Goal: Task Accomplishment & Management: Manage account settings

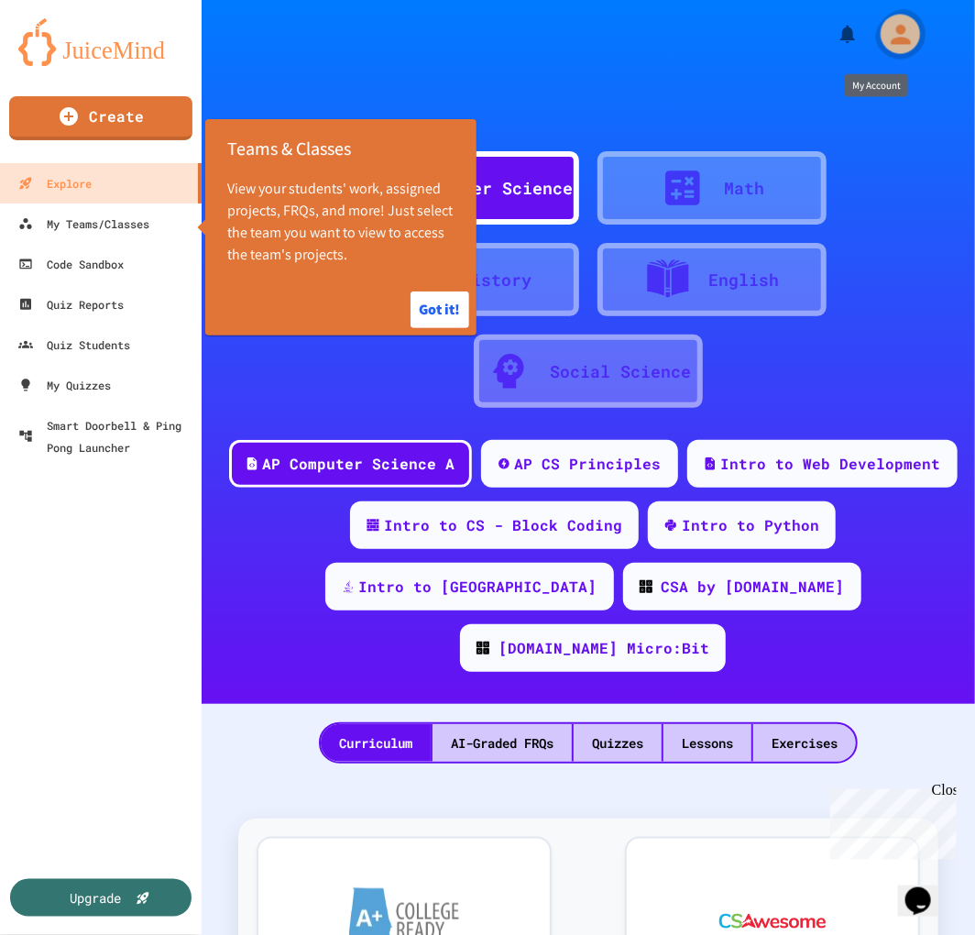
click at [898, 38] on icon "My Account" at bounding box center [899, 33] width 29 height 29
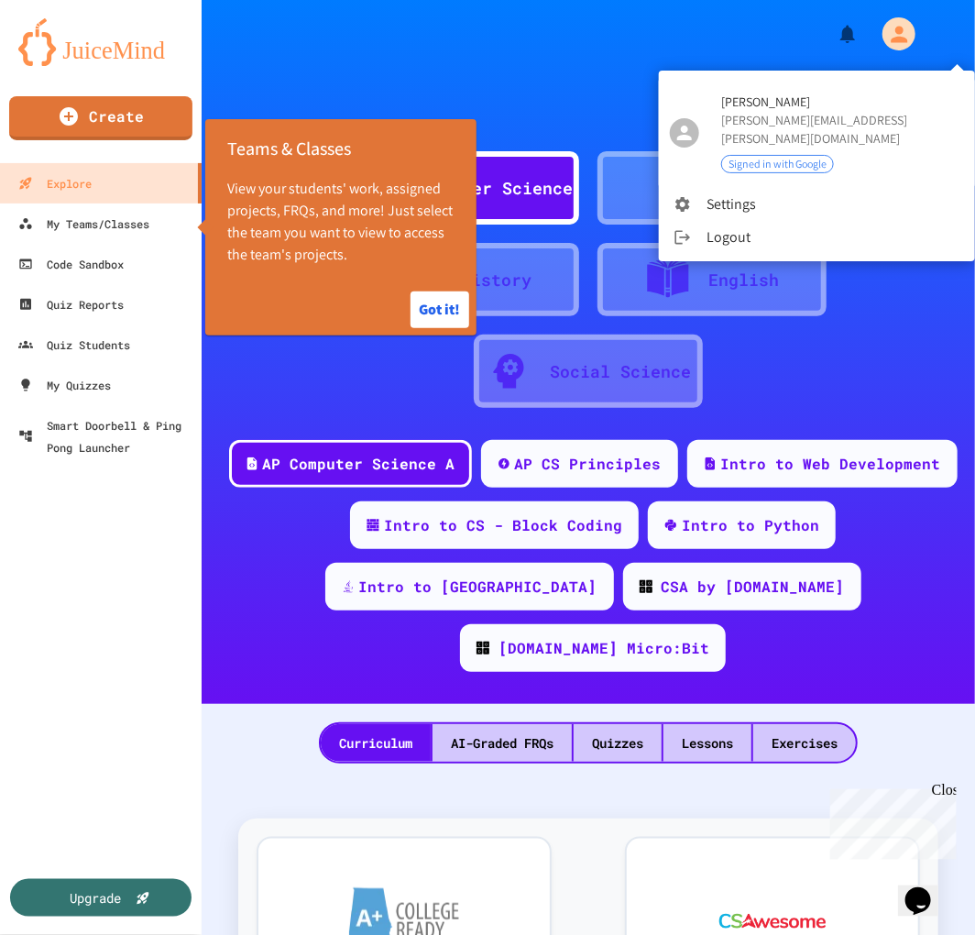
click at [623, 28] on div at bounding box center [487, 467] width 975 height 935
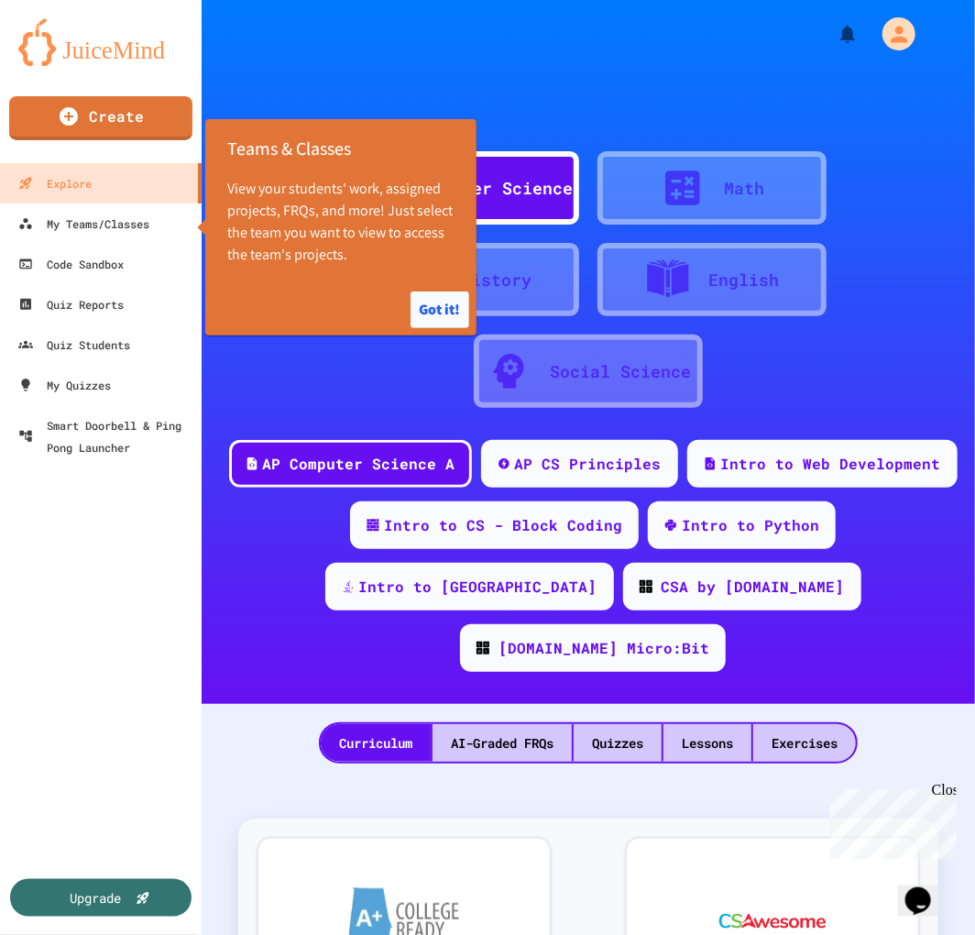
click at [444, 315] on button "Got it!" at bounding box center [440, 309] width 59 height 37
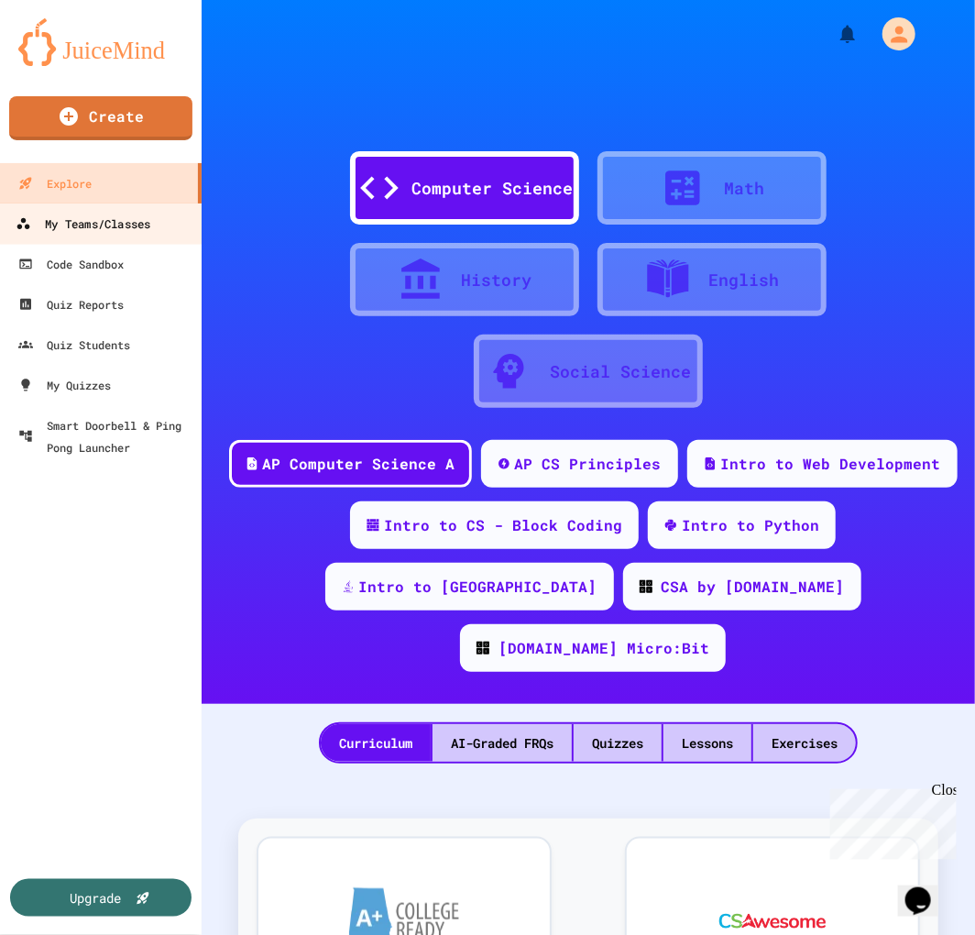
click at [159, 216] on link "My Teams/Classes" at bounding box center [101, 223] width 208 height 41
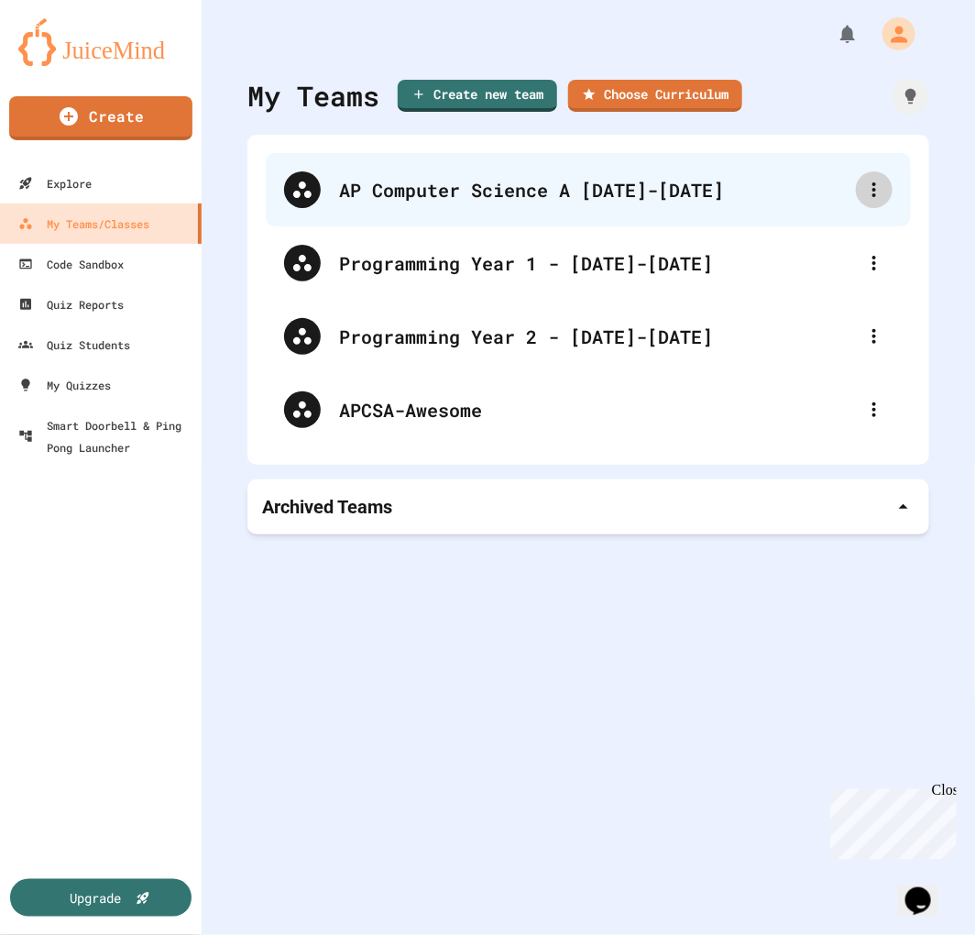
click at [861, 205] on div at bounding box center [874, 189] width 37 height 37
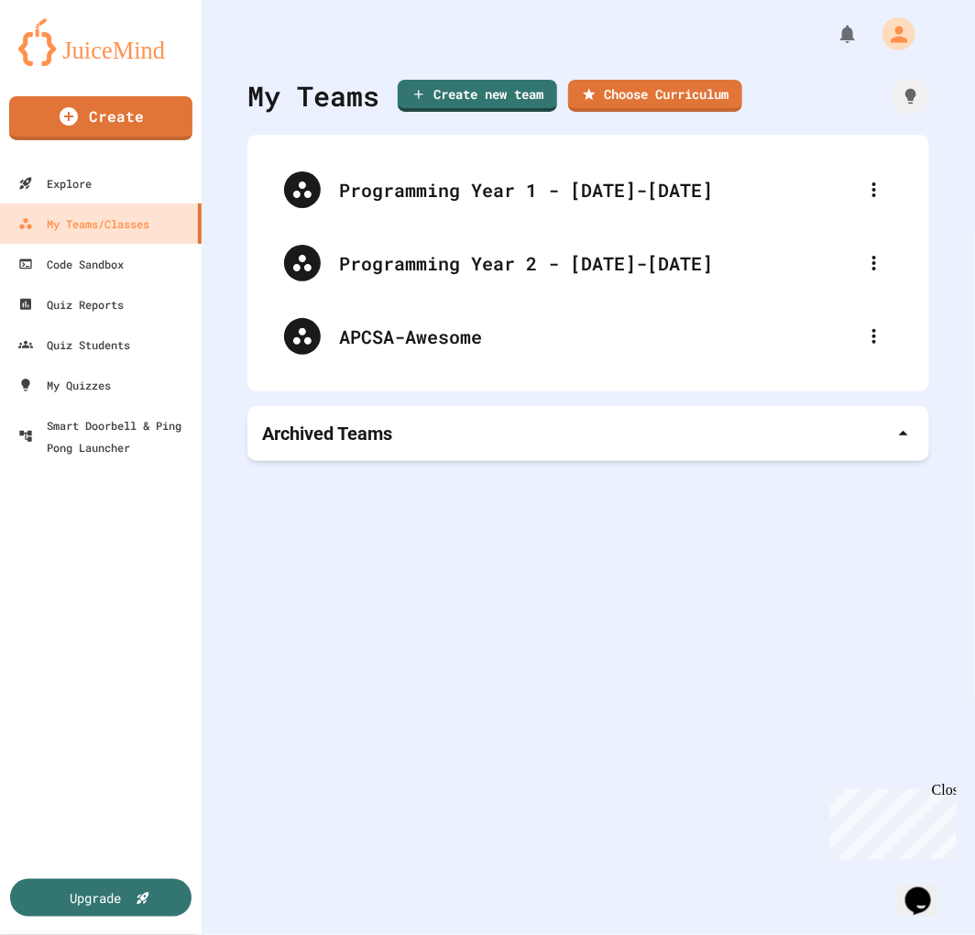
click at [385, 444] on p "Archived Teams" at bounding box center [327, 434] width 130 height 26
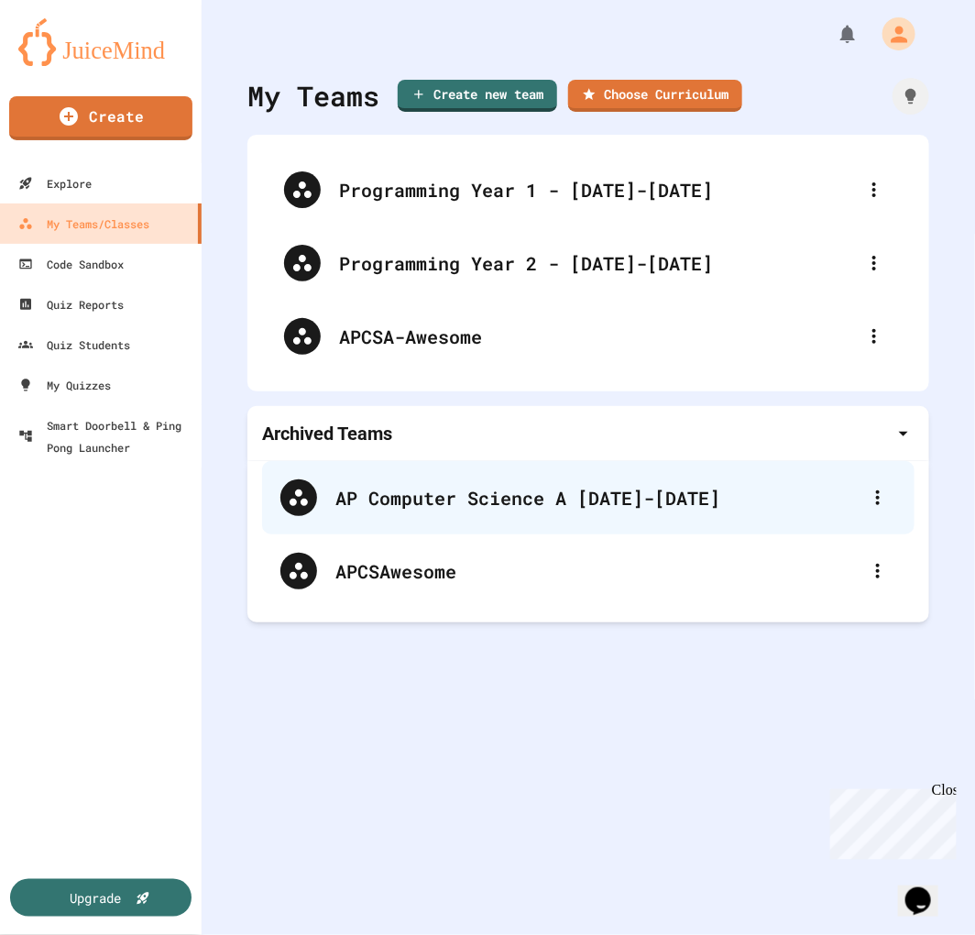
click at [867, 502] on icon at bounding box center [878, 498] width 22 height 22
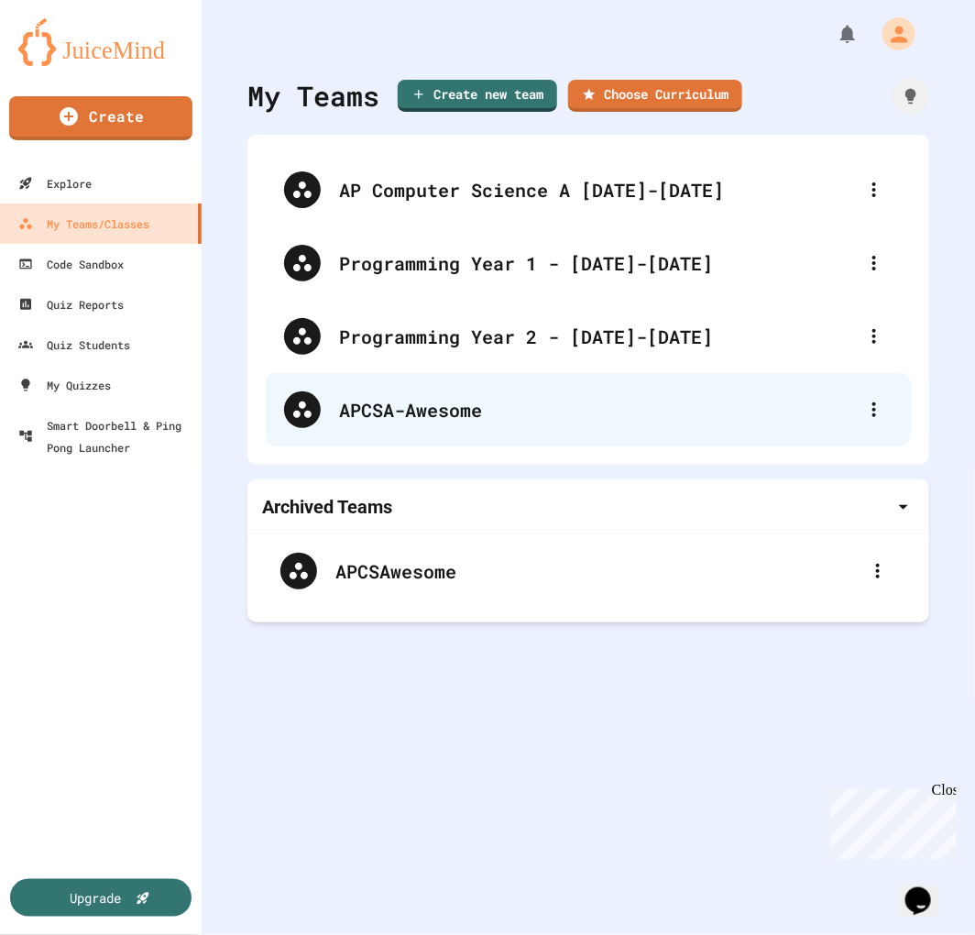
click at [365, 403] on div "APCSA-Awesome" at bounding box center [597, 409] width 517 height 27
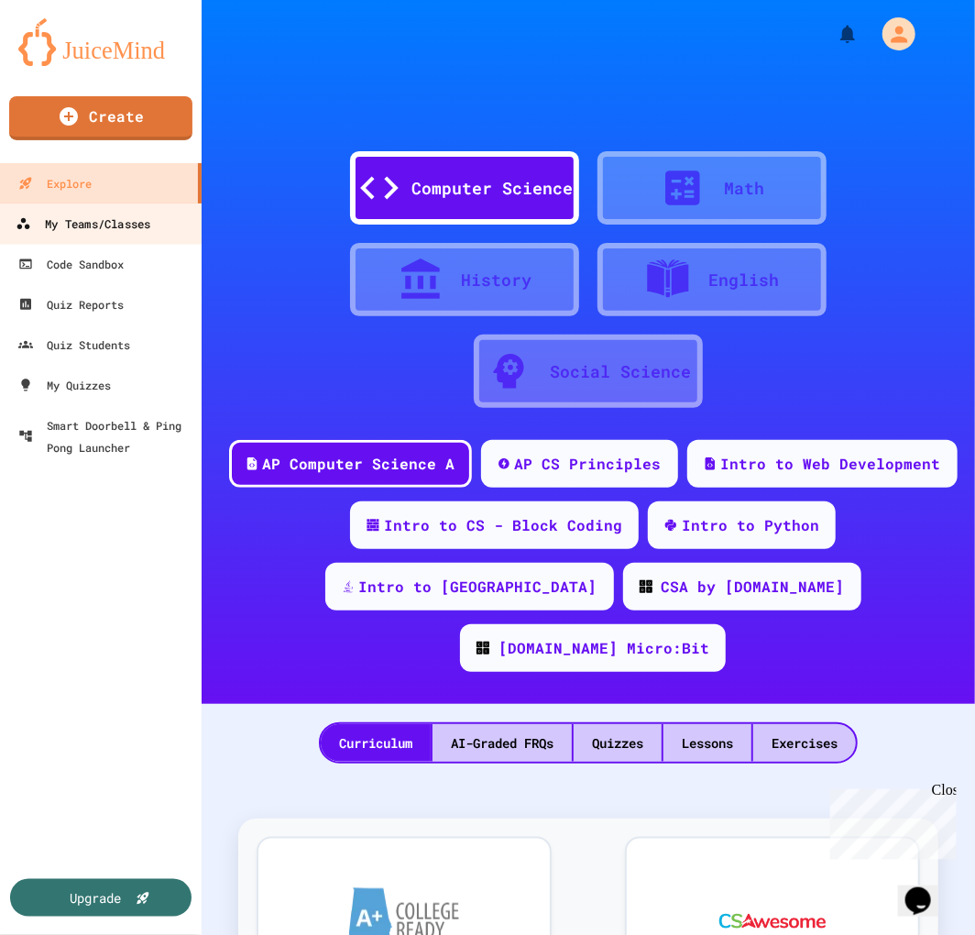
click at [101, 218] on div "My Teams/Classes" at bounding box center [83, 224] width 135 height 23
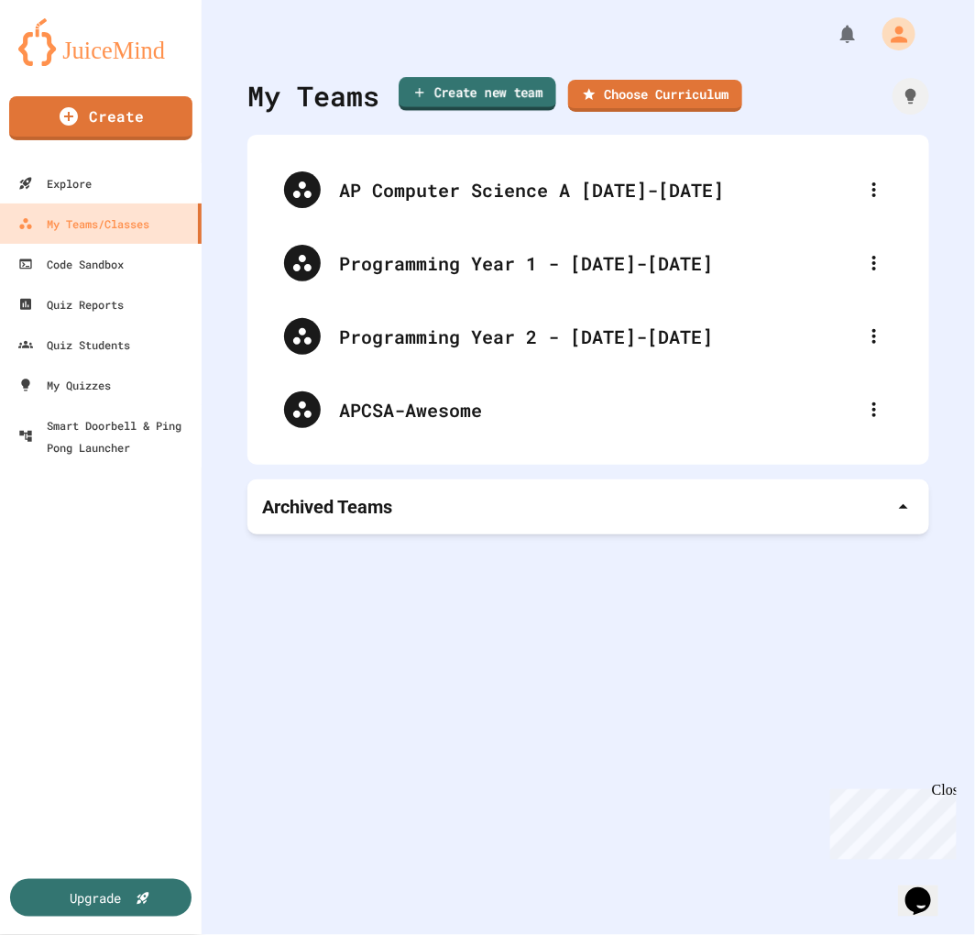
click at [508, 94] on link "Create new team" at bounding box center [478, 94] width 158 height 34
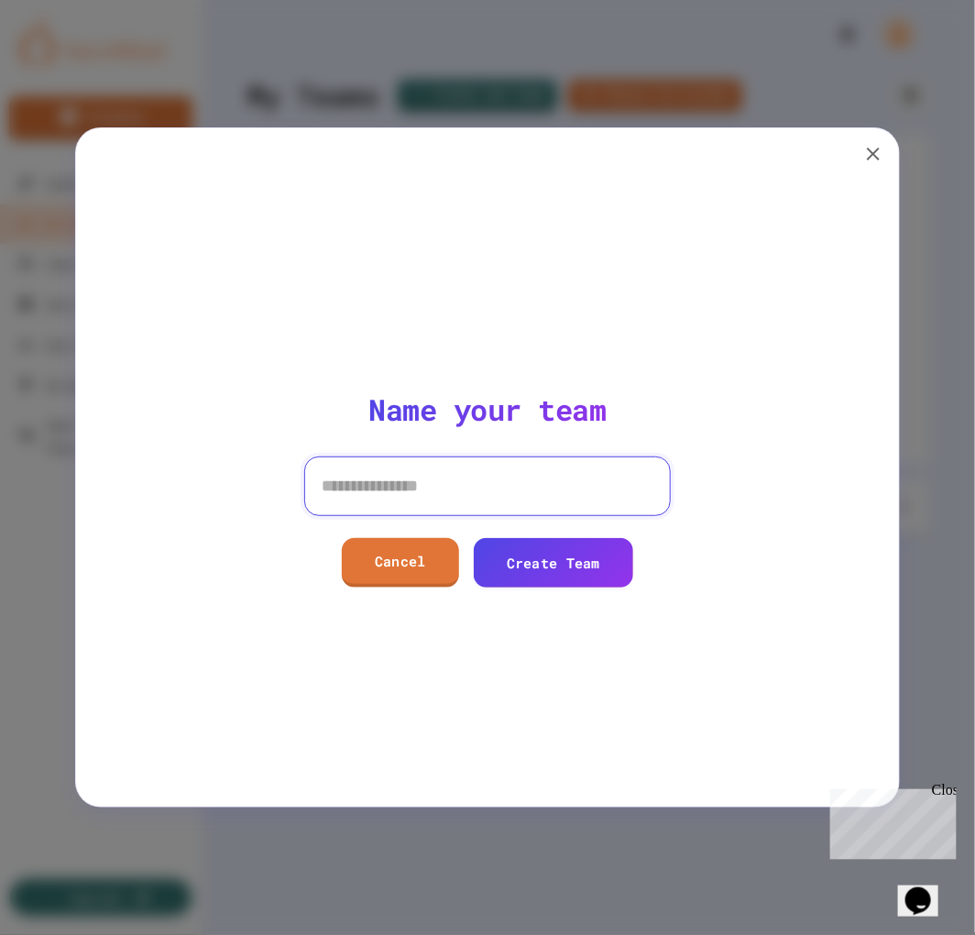
click at [454, 493] on input at bounding box center [487, 485] width 367 height 59
type input "**********"
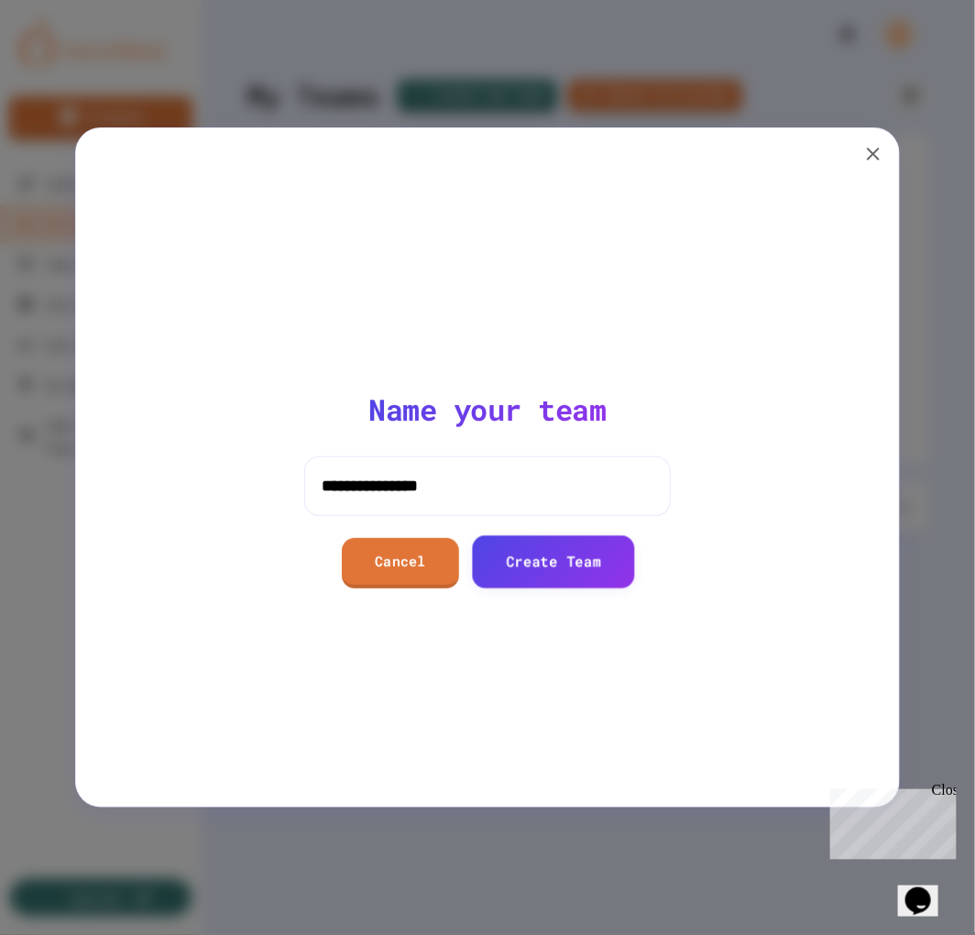
click at [537, 565] on link "Create Team" at bounding box center [553, 561] width 162 height 52
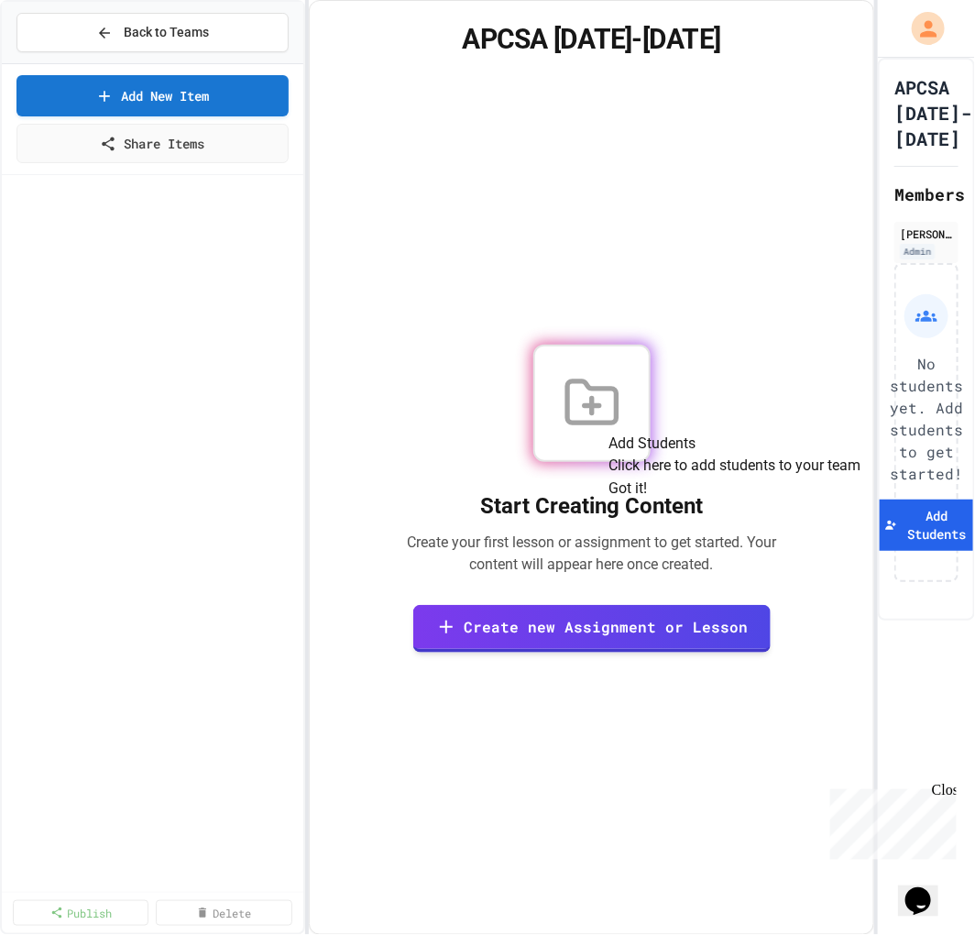
click at [648, 499] on button "Got it!" at bounding box center [628, 488] width 38 height 22
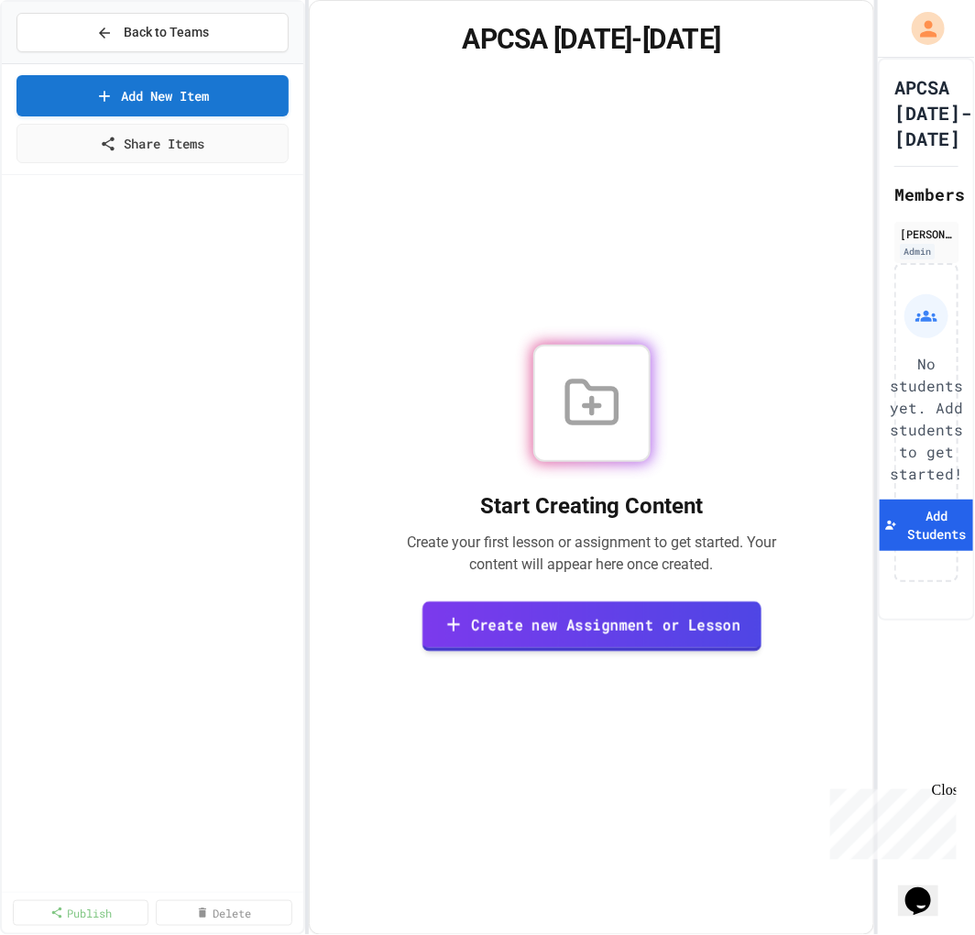
click at [700, 639] on link "Create new Assignment or Lesson" at bounding box center [591, 626] width 339 height 50
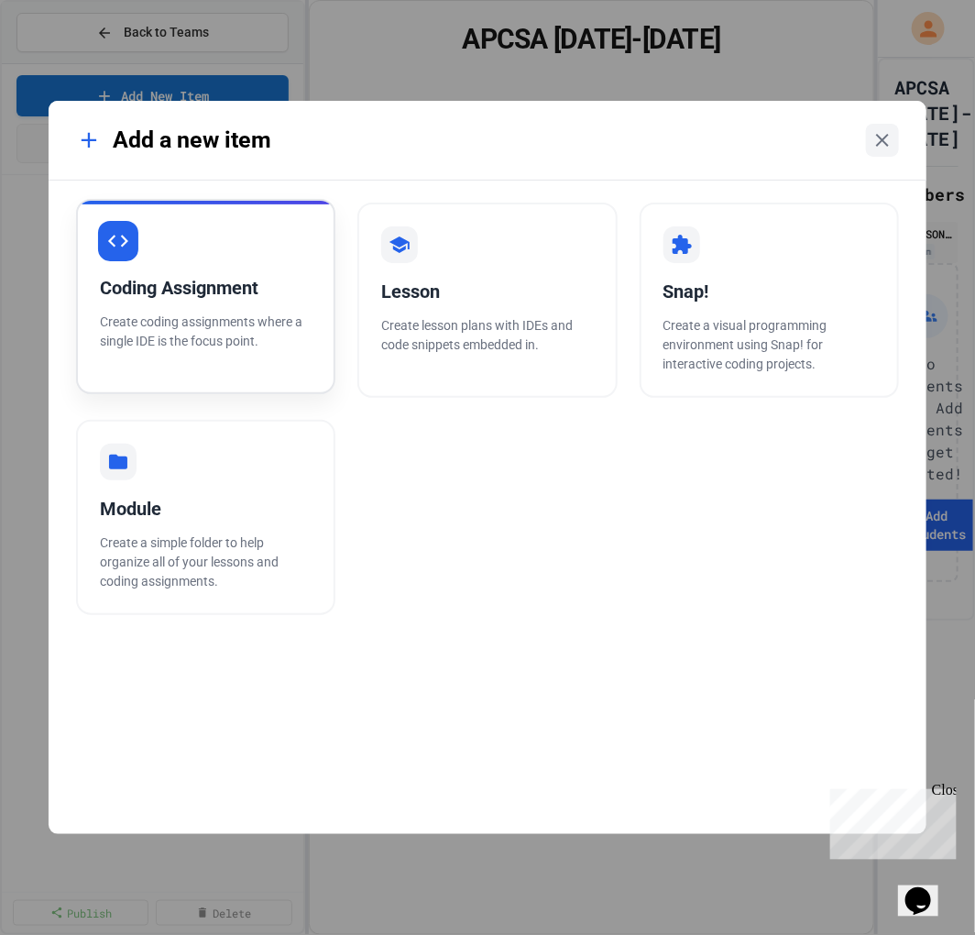
click at [217, 308] on div "Coding Assignment Create coding assignments where a single IDE is the focus poi…" at bounding box center [205, 296] width 259 height 195
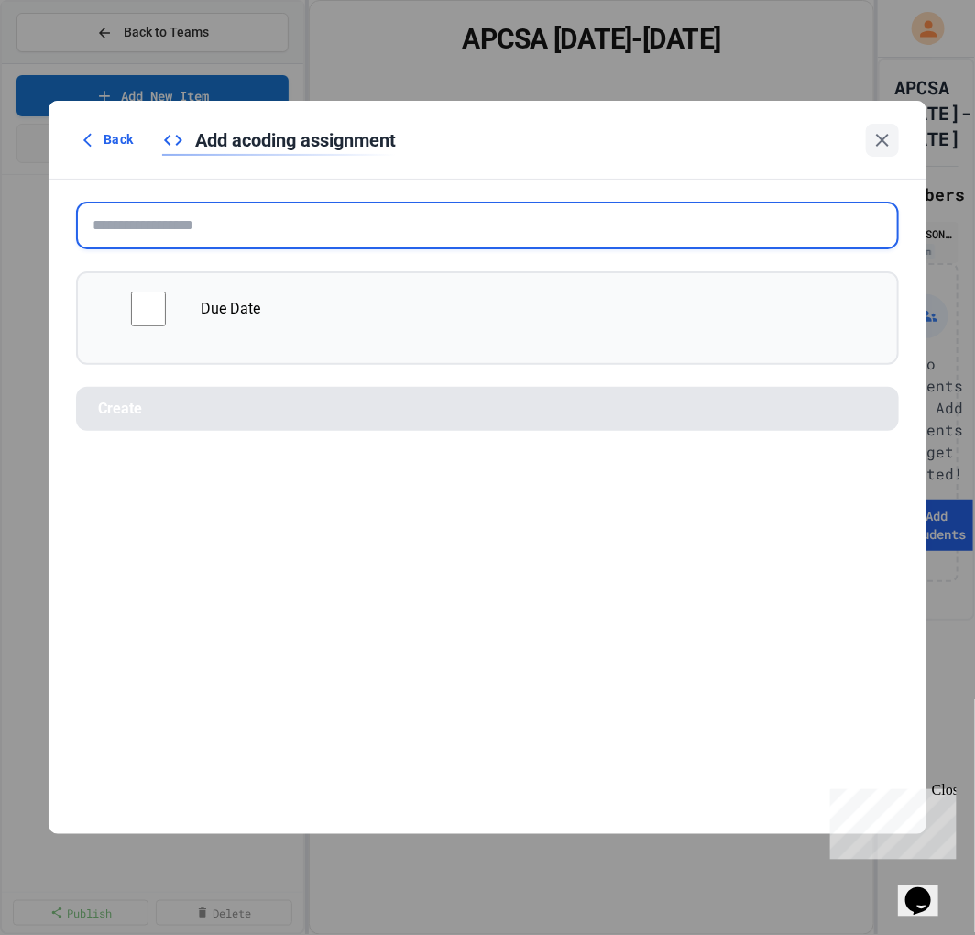
click at [218, 234] on input "text" at bounding box center [487, 226] width 823 height 48
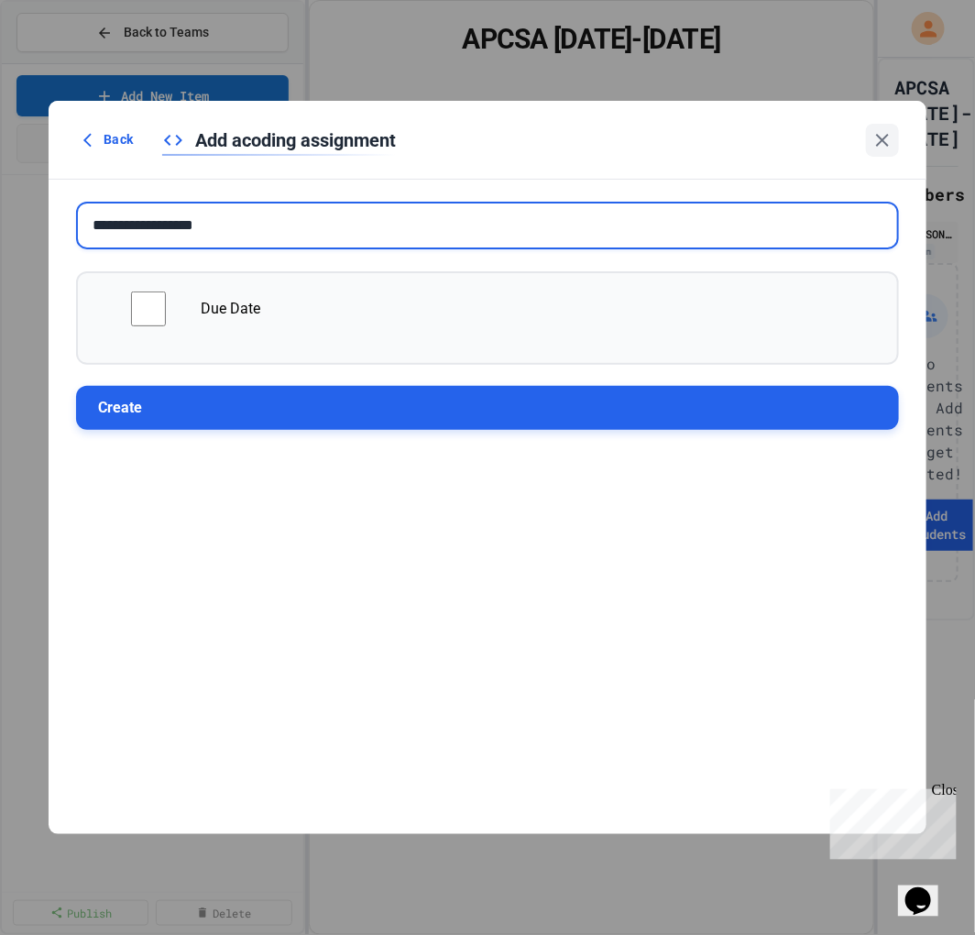
type input "**********"
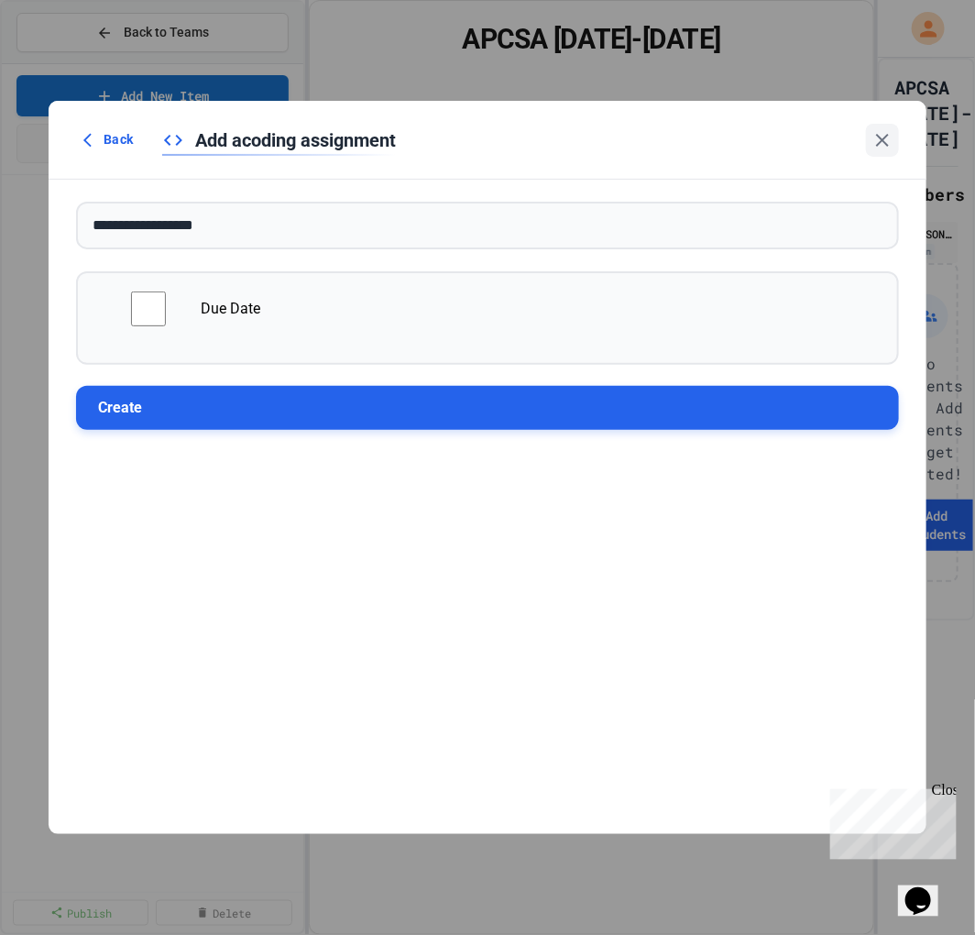
click at [209, 409] on button "Create" at bounding box center [487, 408] width 823 height 44
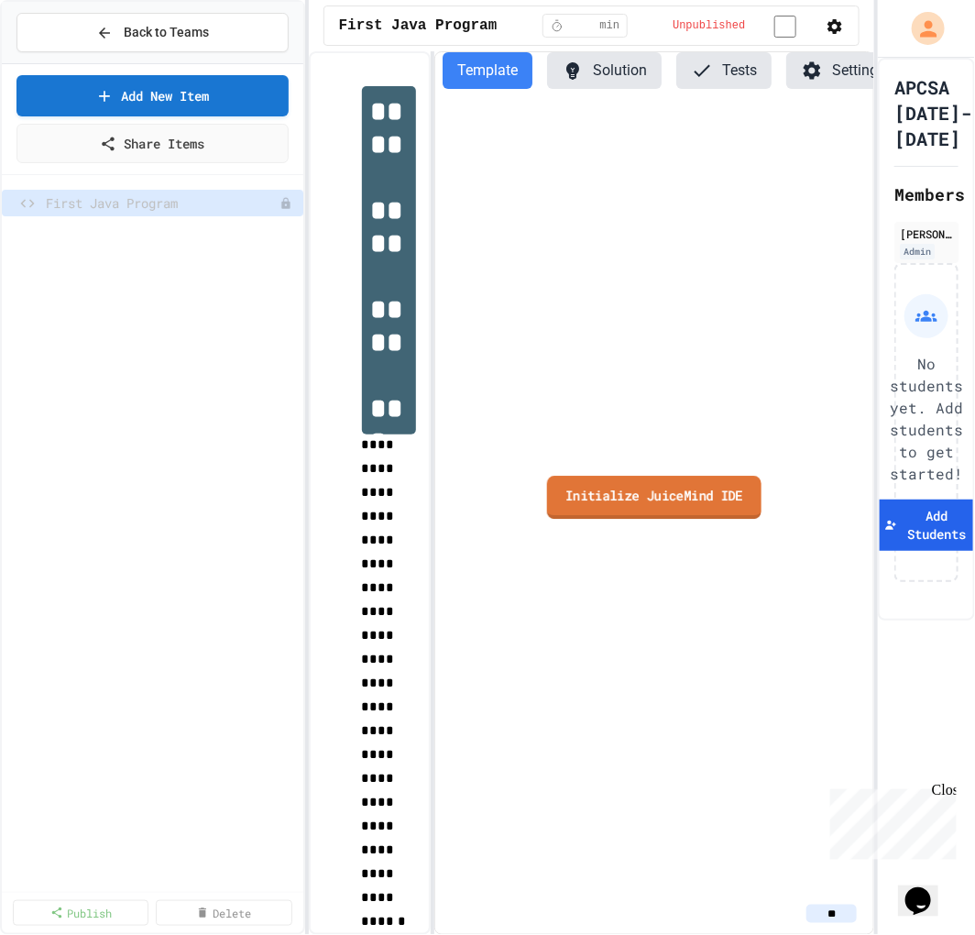
click at [666, 499] on link "Initialize JuiceMind IDE" at bounding box center [654, 497] width 214 height 43
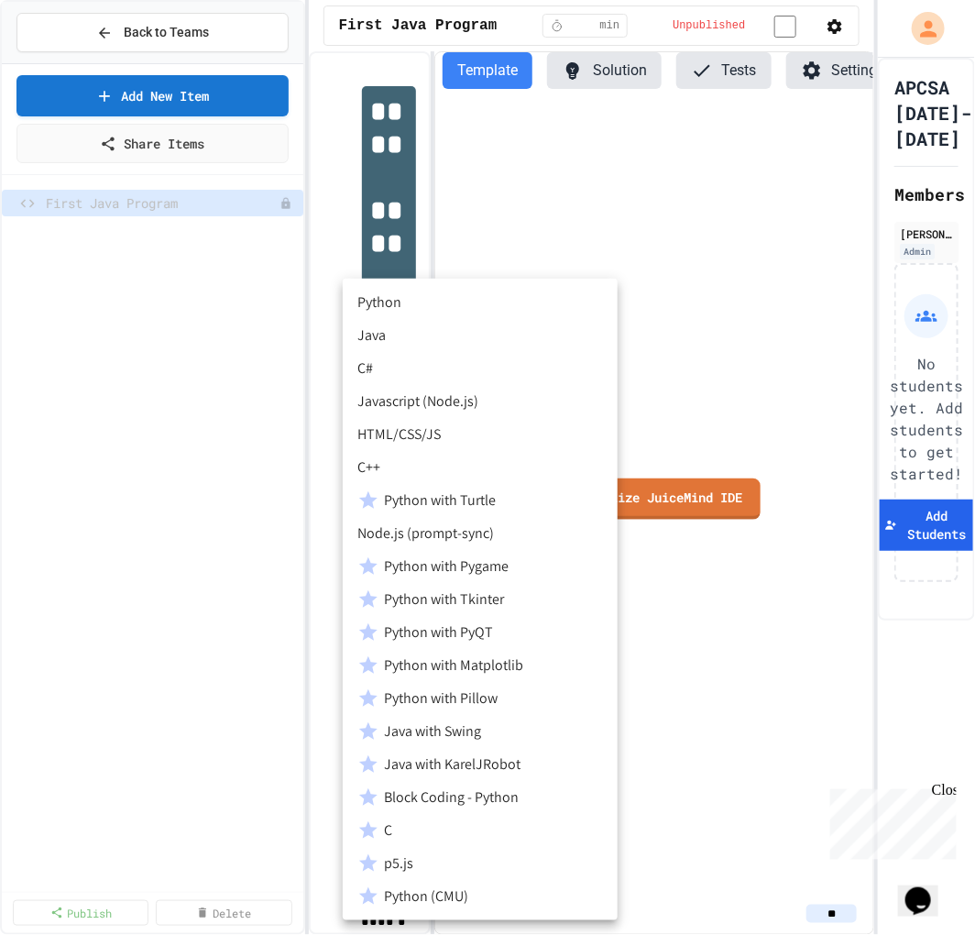
click at [400, 444] on body "**********" at bounding box center [487, 467] width 975 height 935
click at [428, 330] on li "Java" at bounding box center [480, 335] width 275 height 33
type input "******"
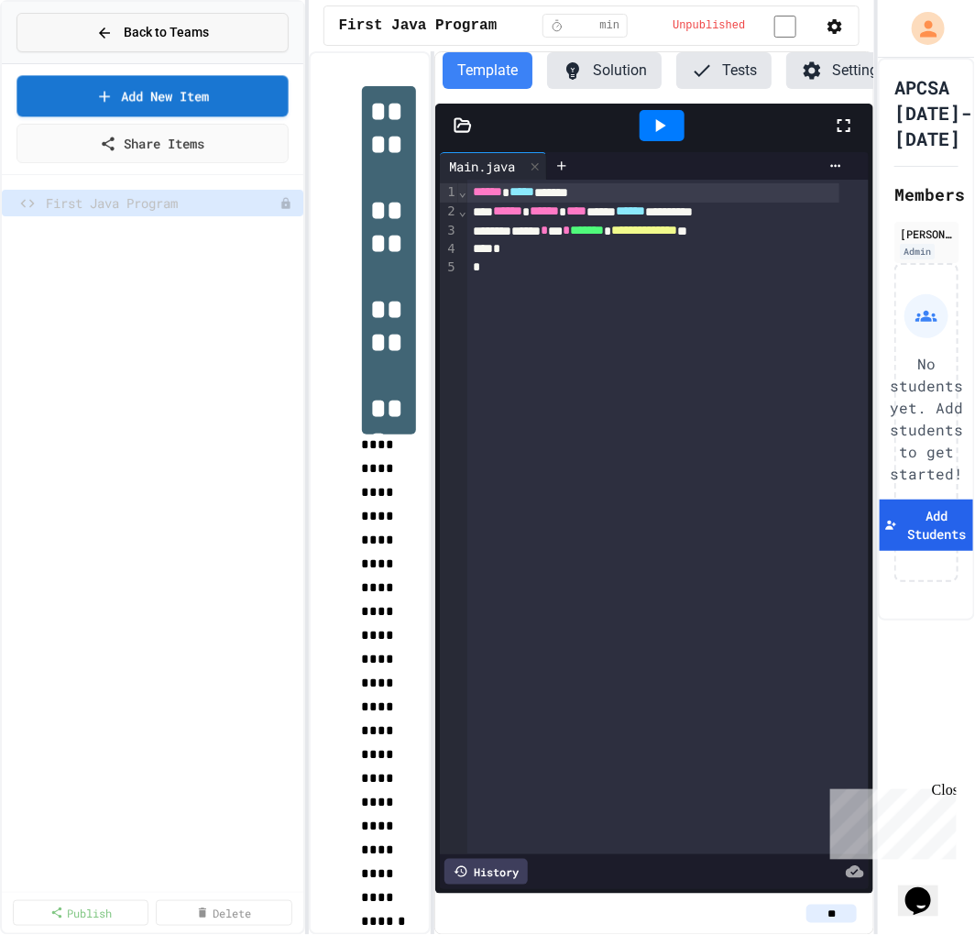
click at [137, 43] on button "Back to Teams" at bounding box center [152, 32] width 272 height 39
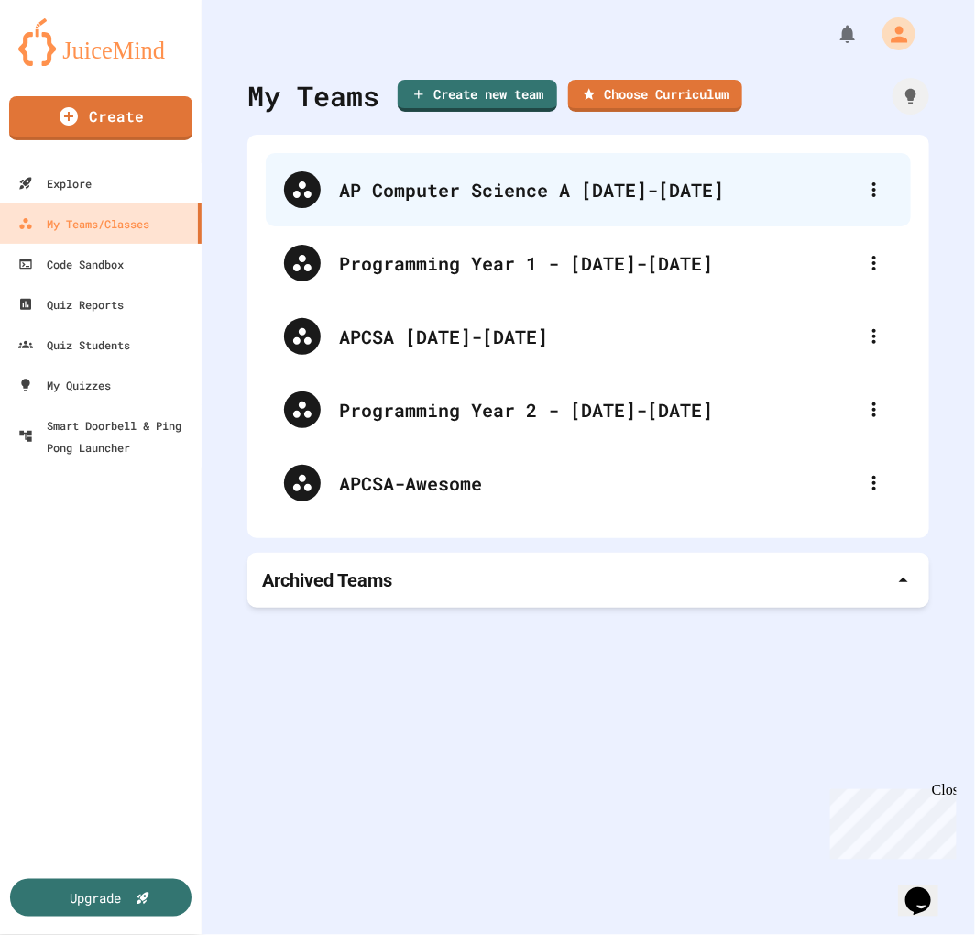
click at [642, 192] on div "AP Computer Science A [DATE]-[DATE]" at bounding box center [597, 189] width 517 height 27
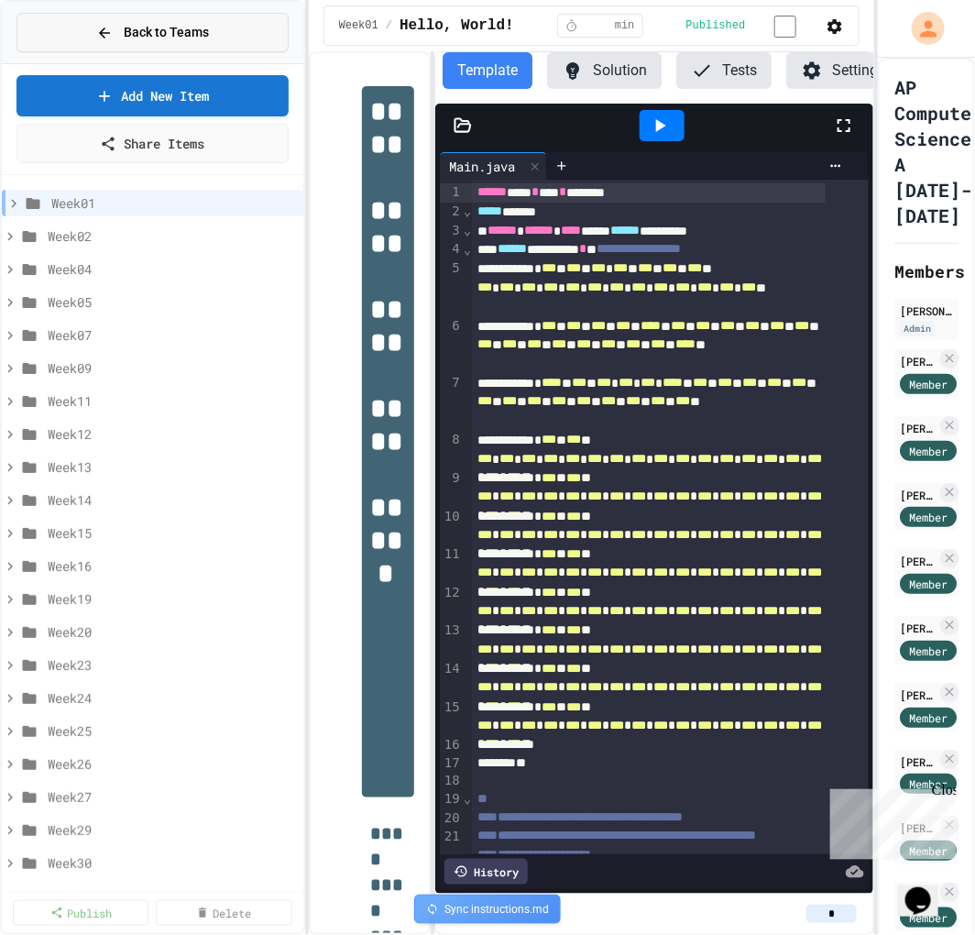
click at [105, 33] on icon at bounding box center [104, 33] width 16 height 16
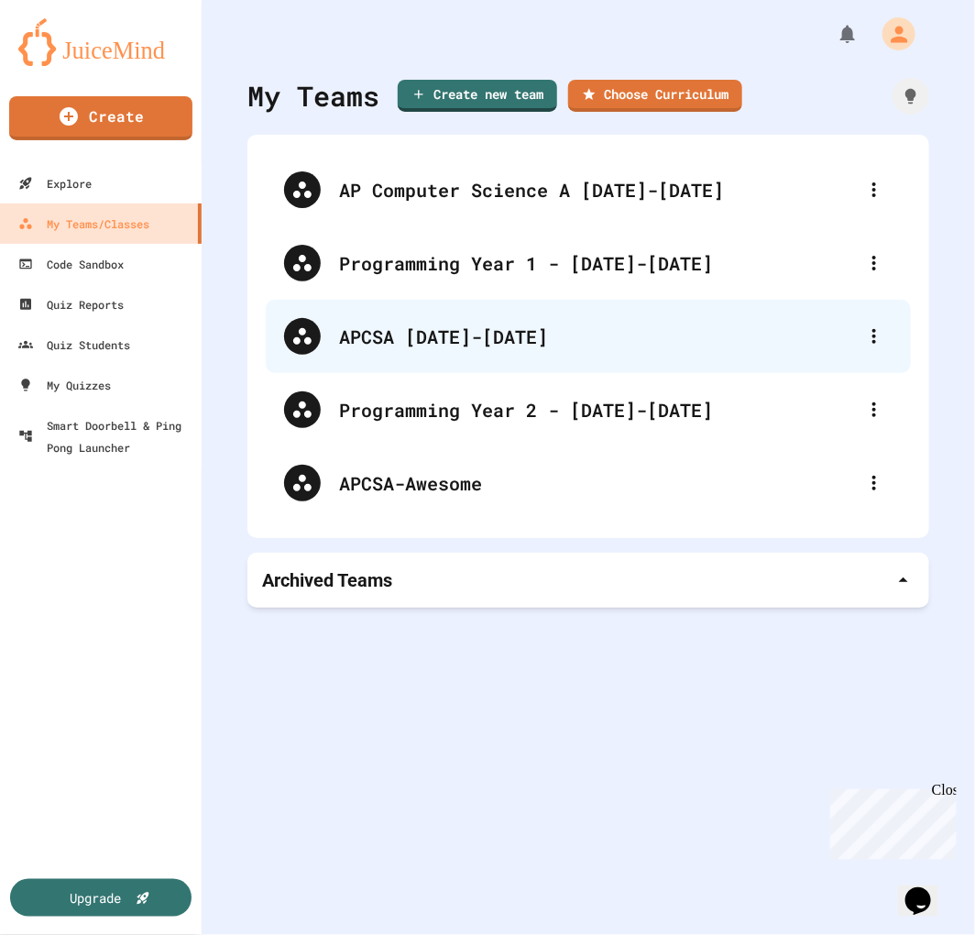
click at [552, 344] on div "APCSA [DATE]-[DATE]" at bounding box center [597, 336] width 517 height 27
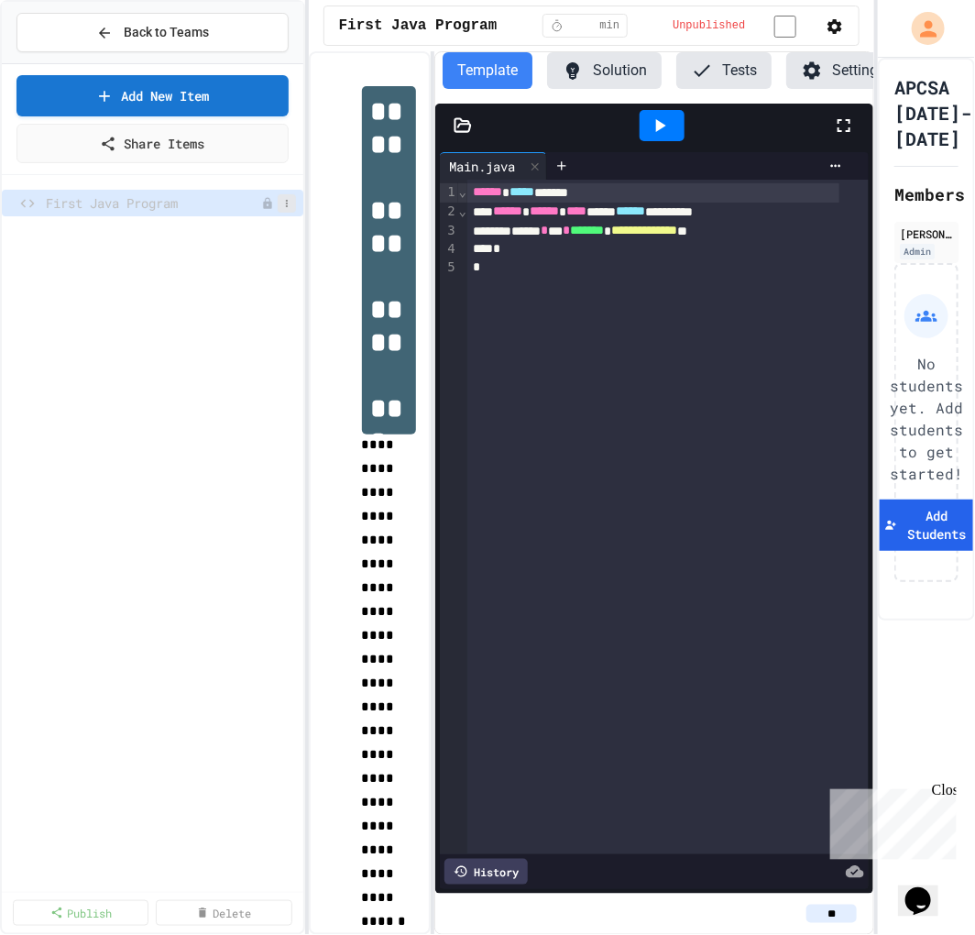
click at [287, 200] on icon at bounding box center [287, 203] width 2 height 7
click at [176, 441] on div at bounding box center [487, 467] width 975 height 935
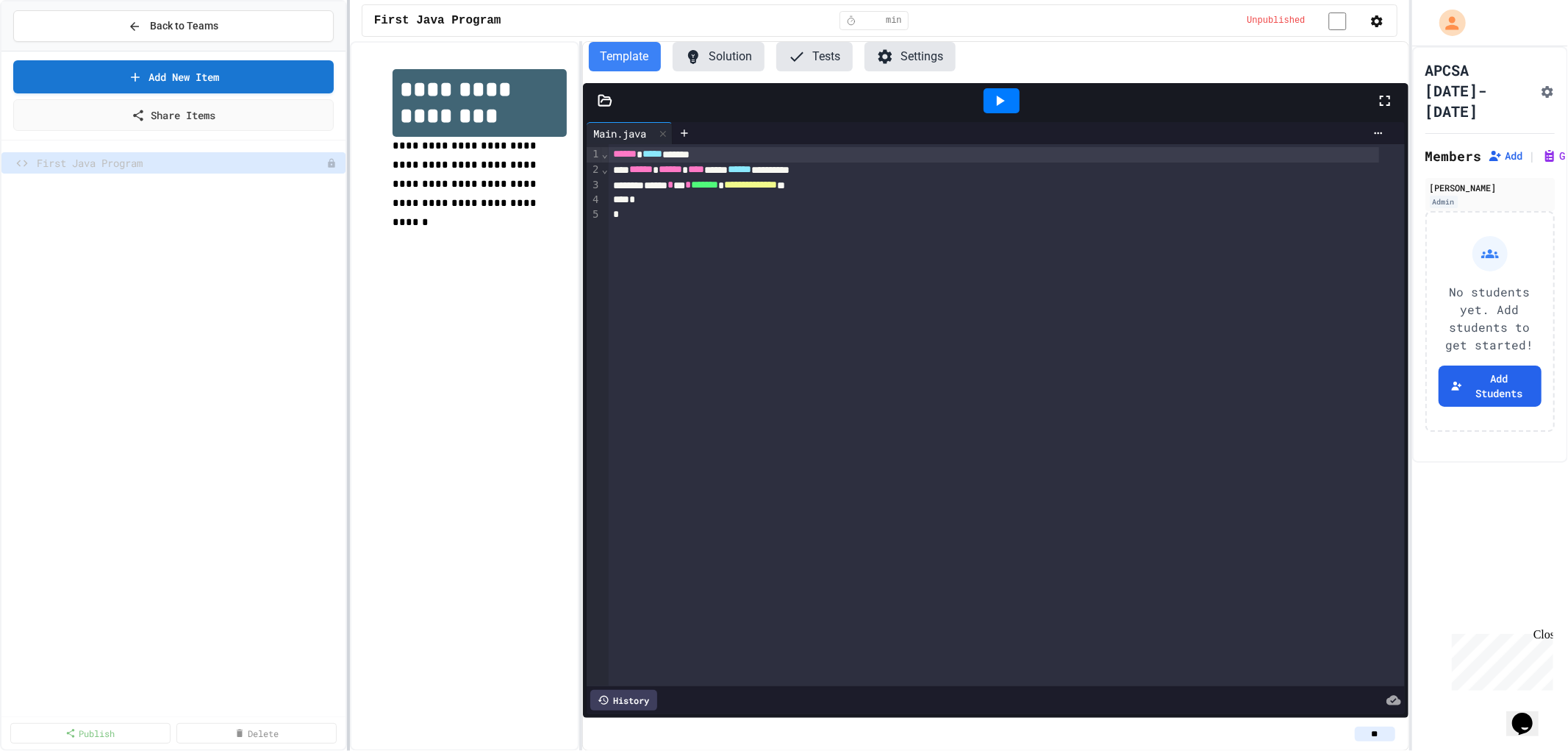
click at [347, 454] on div at bounding box center [349, 376] width 3 height 751
drag, startPoint x: 1412, startPoint y: 365, endPoint x: 1145, endPoint y: 372, distance: 267.1
click at [781, 372] on div "**********" at bounding box center [784, 376] width 1568 height 751
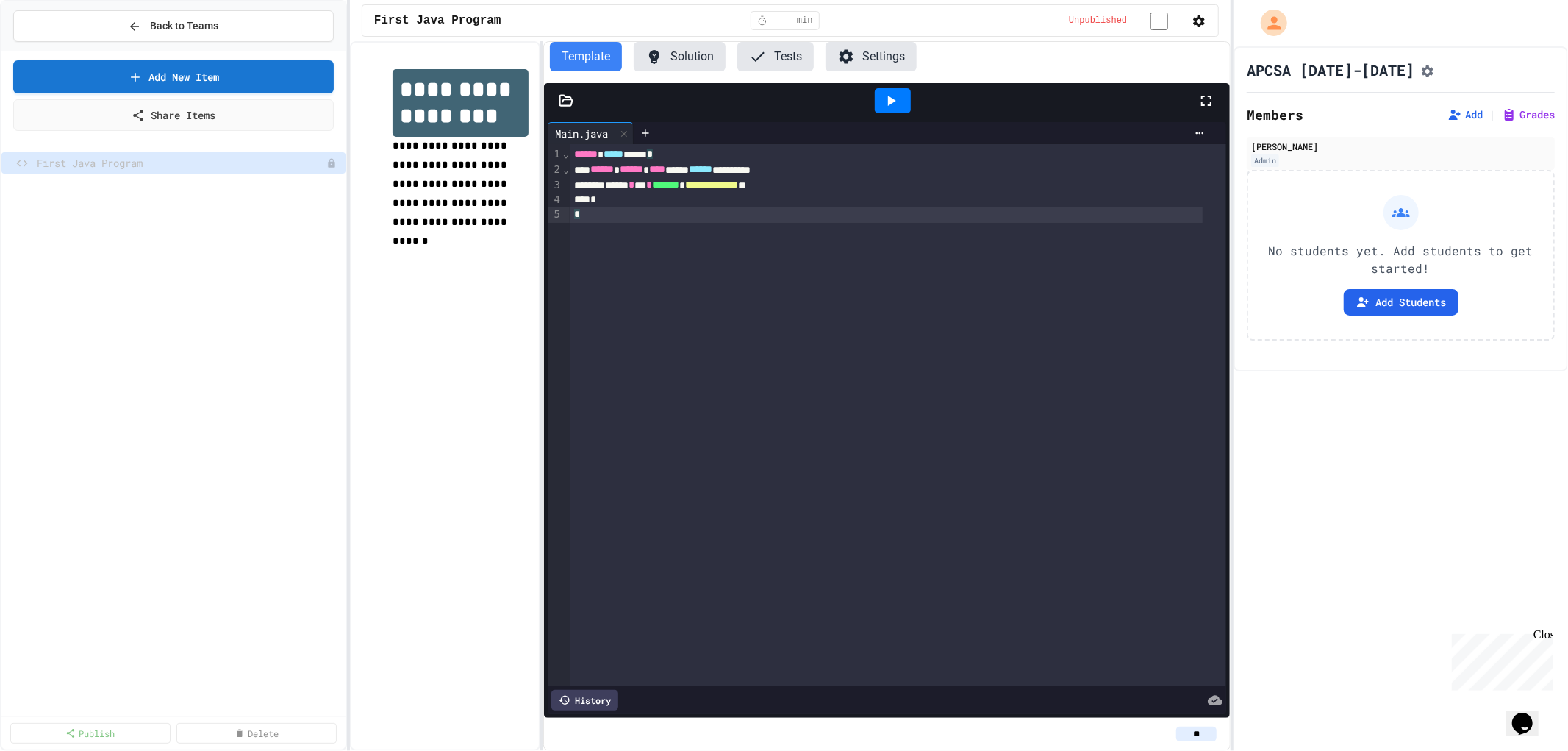
click at [781, 394] on div "**********" at bounding box center [784, 376] width 1568 height 751
click at [223, 71] on link "Add New Item" at bounding box center [173, 75] width 316 height 35
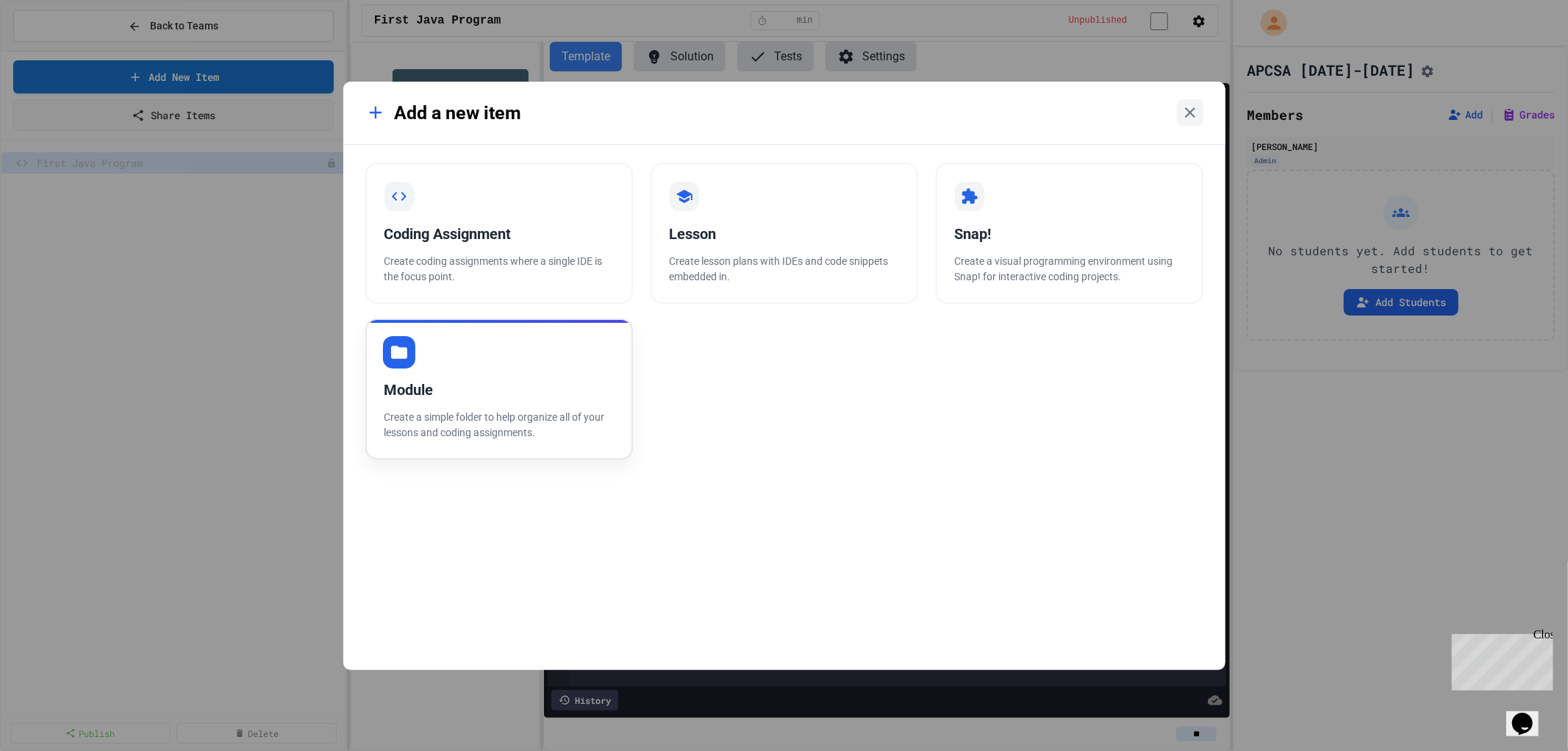
click at [447, 400] on div "Module Create a simple folder to help organize all of your lessons and coding a…" at bounding box center [499, 389] width 268 height 141
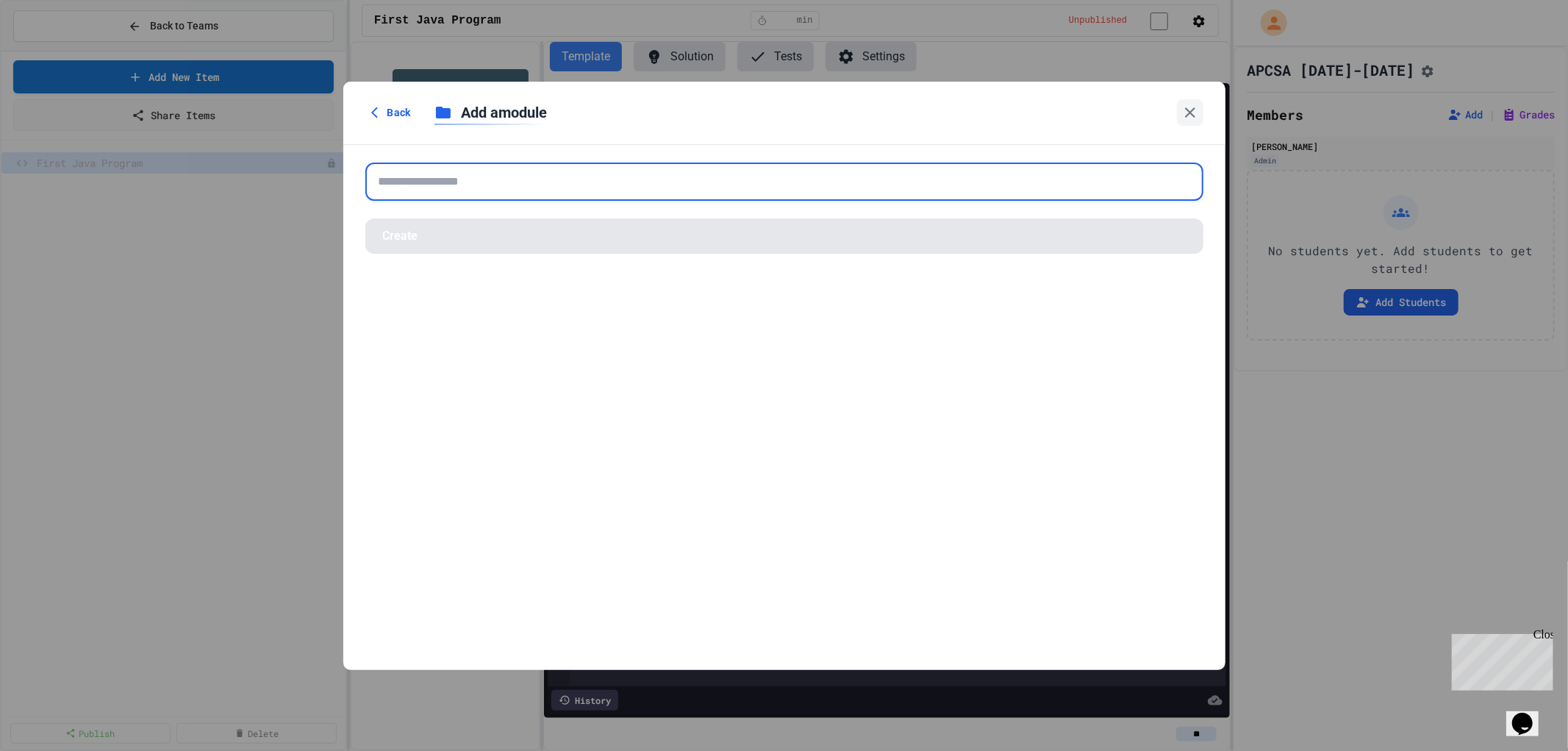
click at [509, 185] on input "text" at bounding box center [784, 182] width 838 height 39
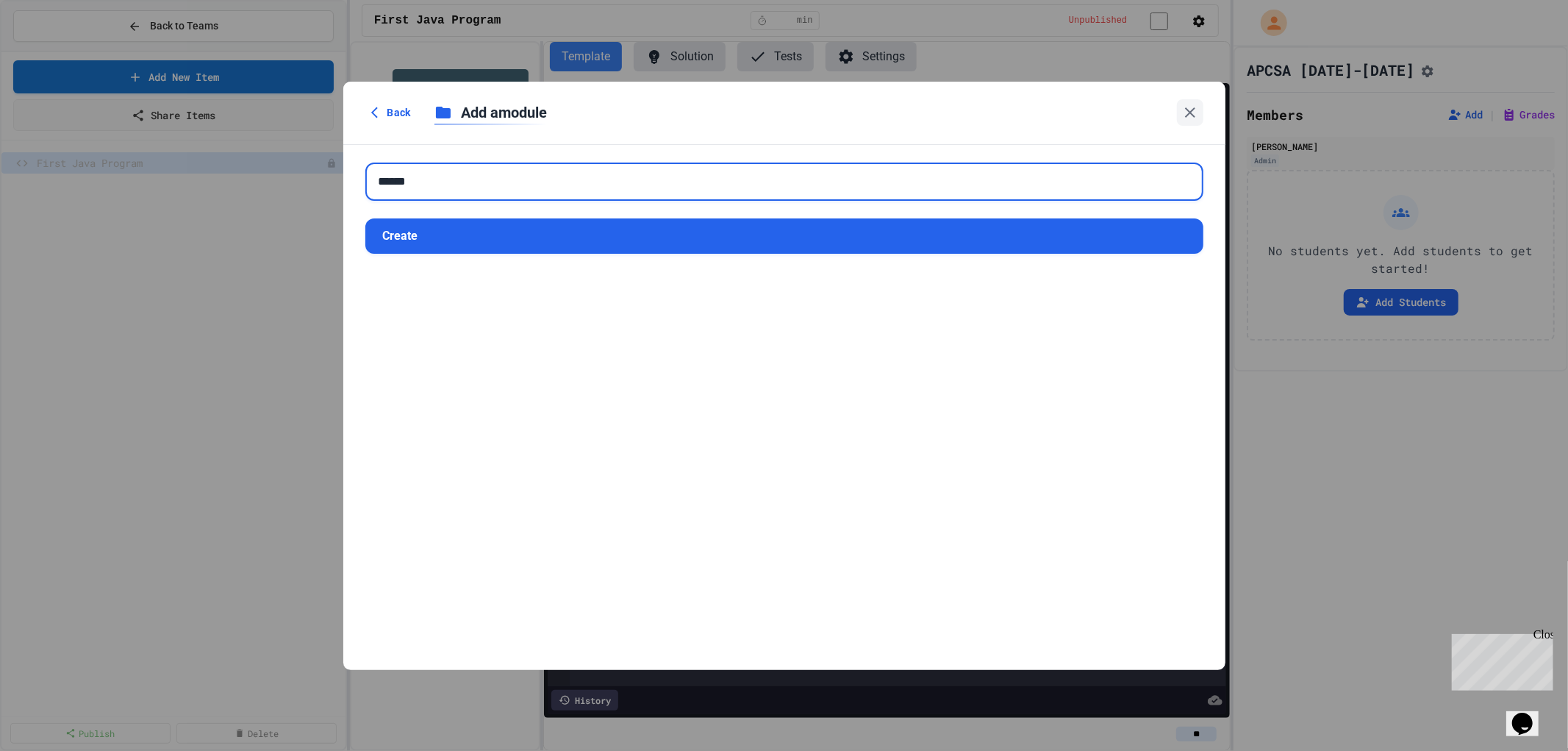
type input "******"
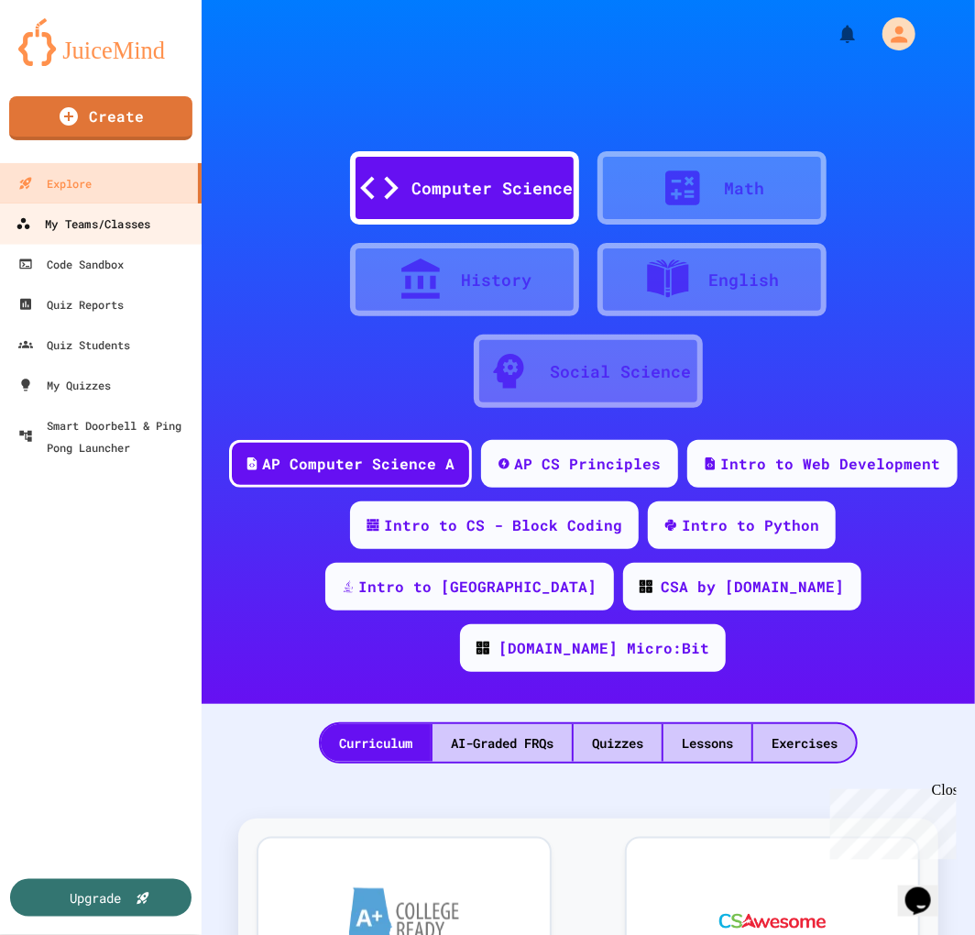
click at [86, 214] on div "My Teams/Classes" at bounding box center [83, 224] width 135 height 23
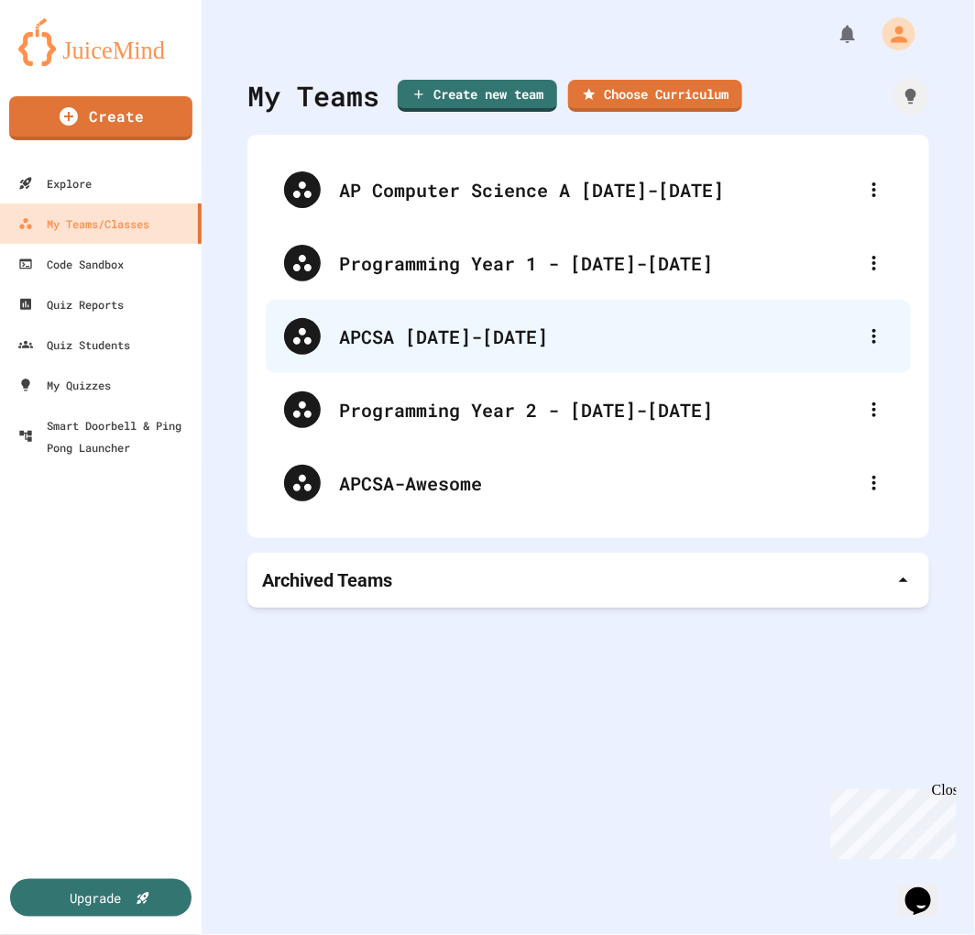
click at [381, 344] on div "APCSA [DATE]-[DATE]" at bounding box center [597, 336] width 517 height 27
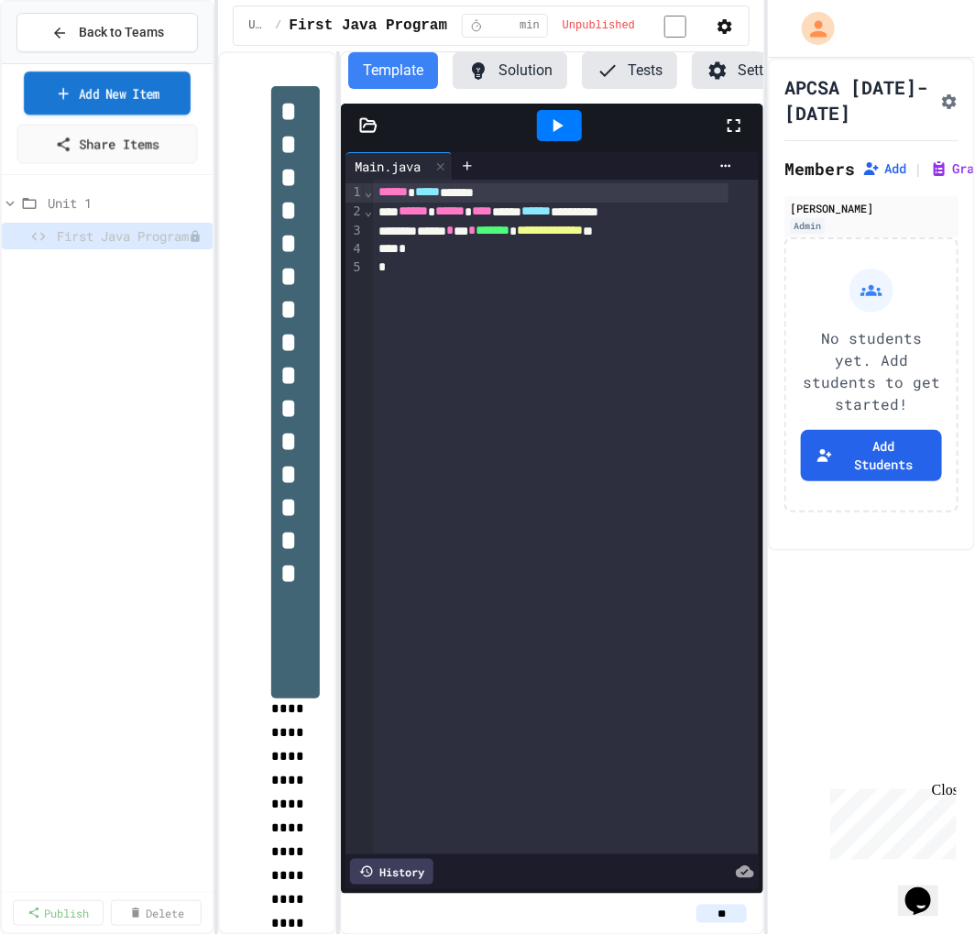
click at [120, 99] on link "Add New Item" at bounding box center [107, 92] width 167 height 43
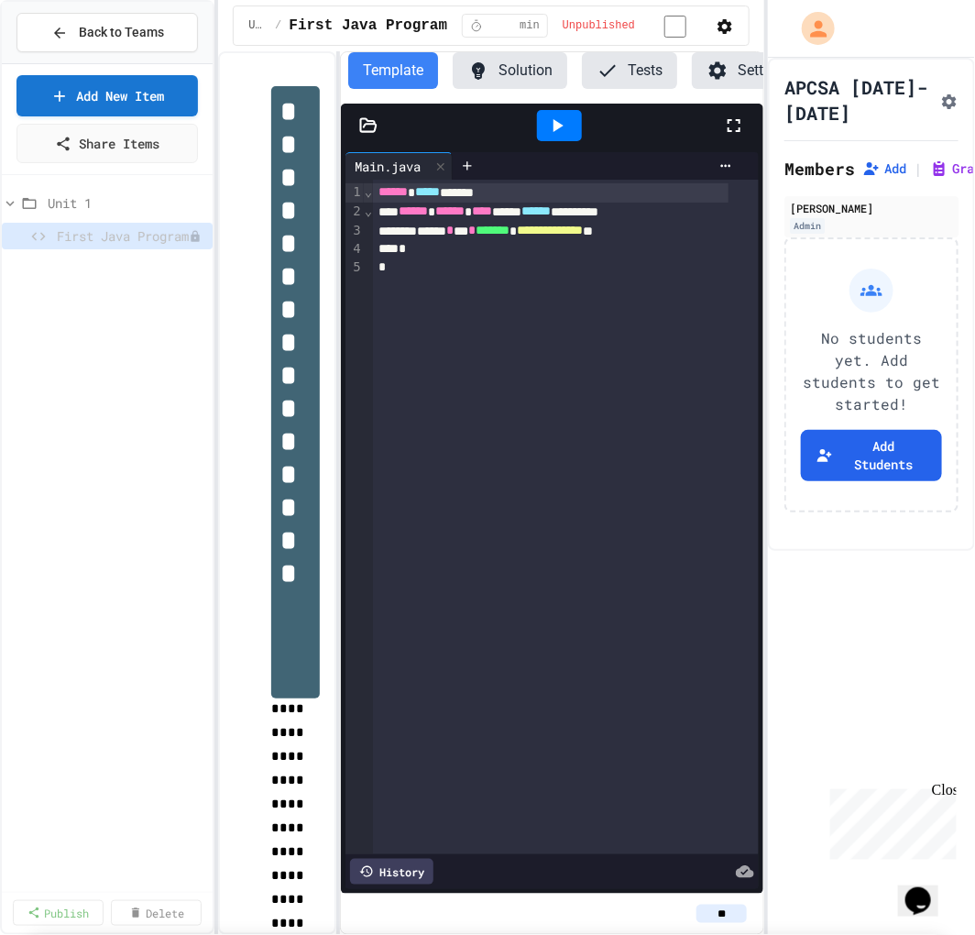
scroll to position [305, 0]
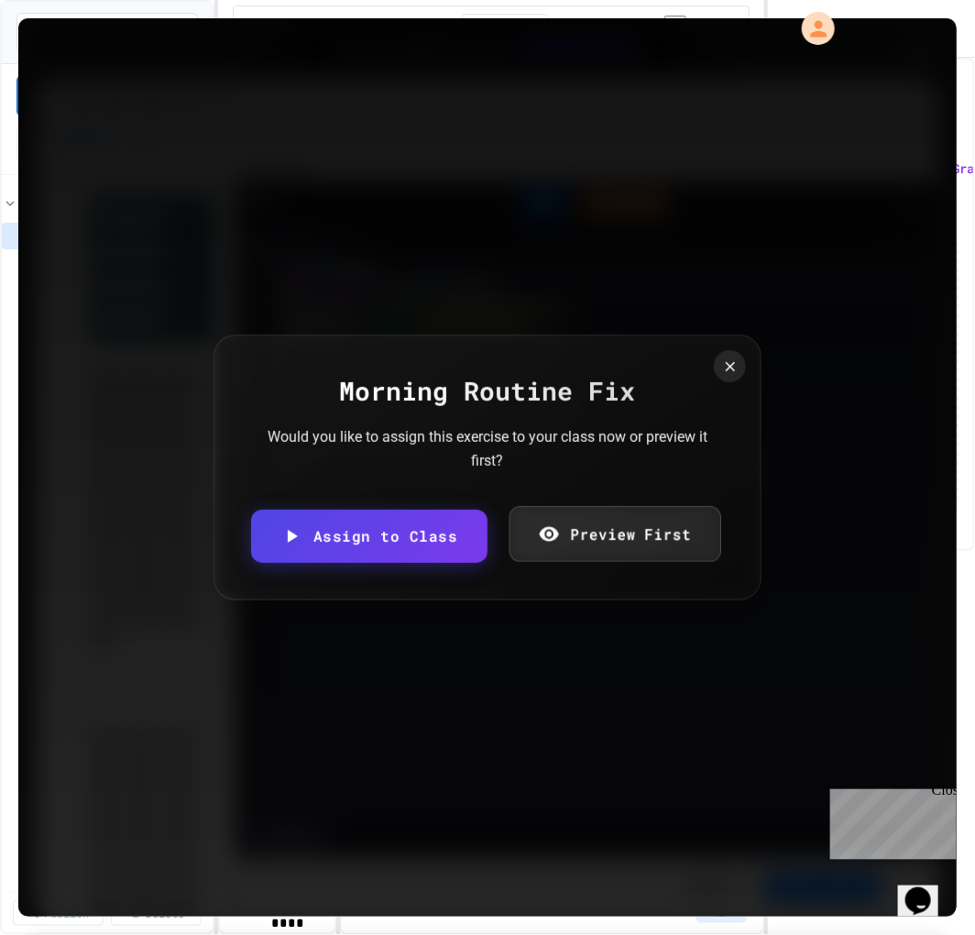
click at [631, 527] on link "Preview First" at bounding box center [615, 534] width 212 height 56
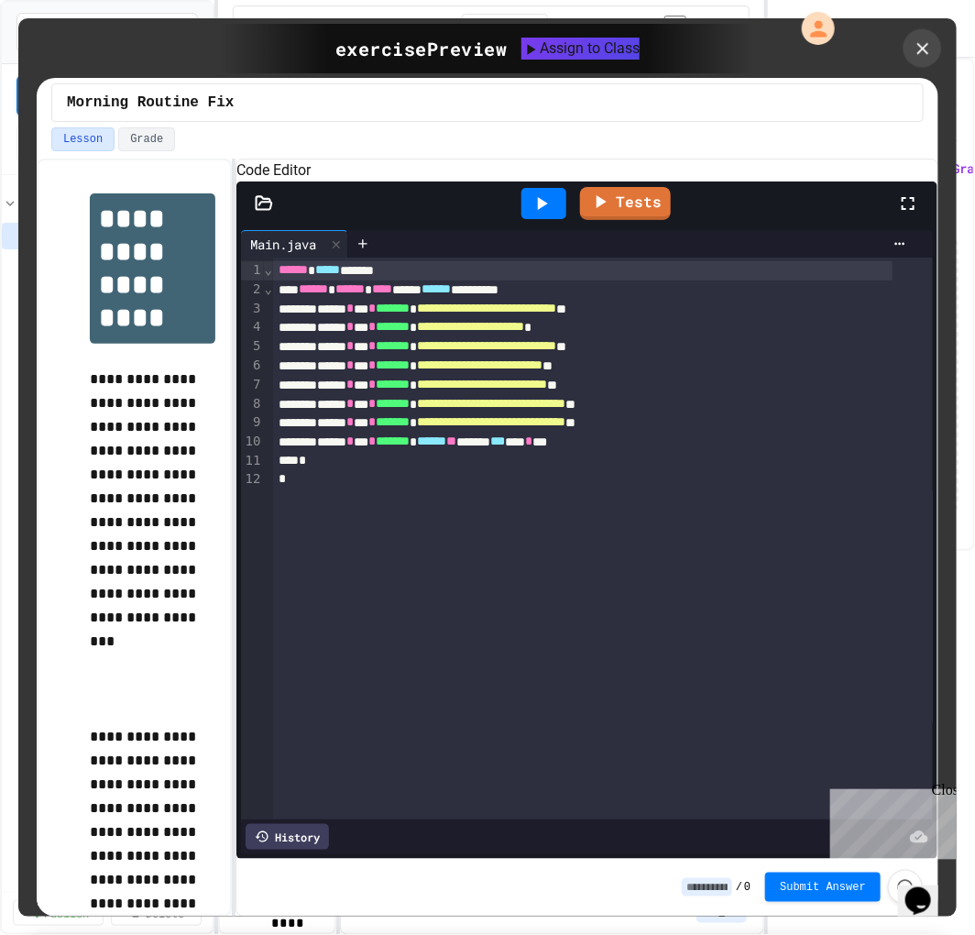
click at [919, 44] on icon at bounding box center [922, 48] width 12 height 12
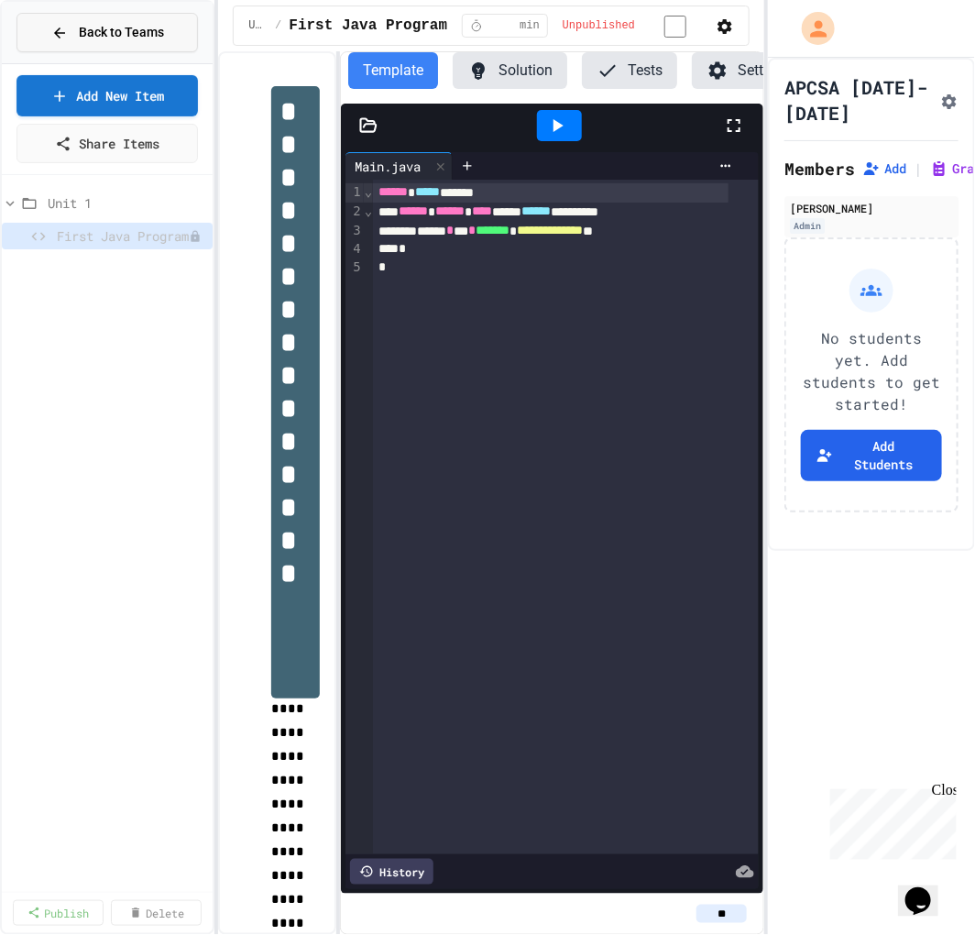
click at [130, 25] on span "Back to Teams" at bounding box center [121, 32] width 85 height 19
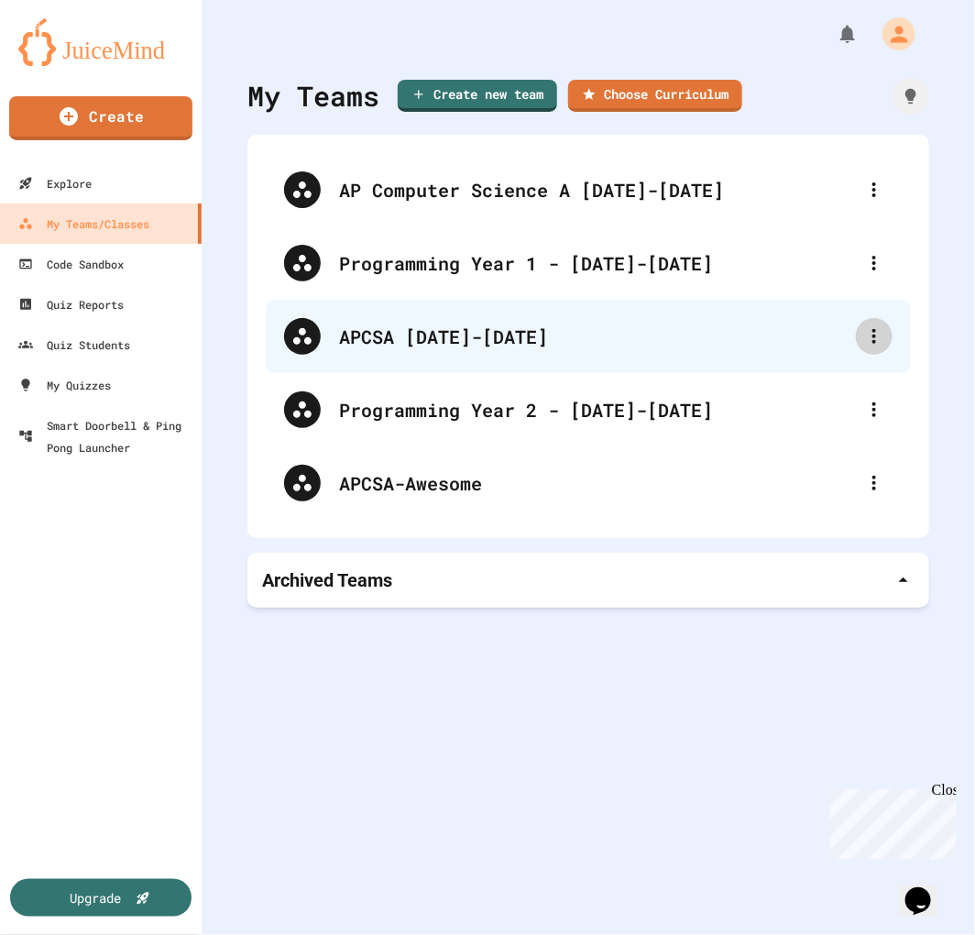
click at [863, 327] on icon at bounding box center [874, 336] width 22 height 22
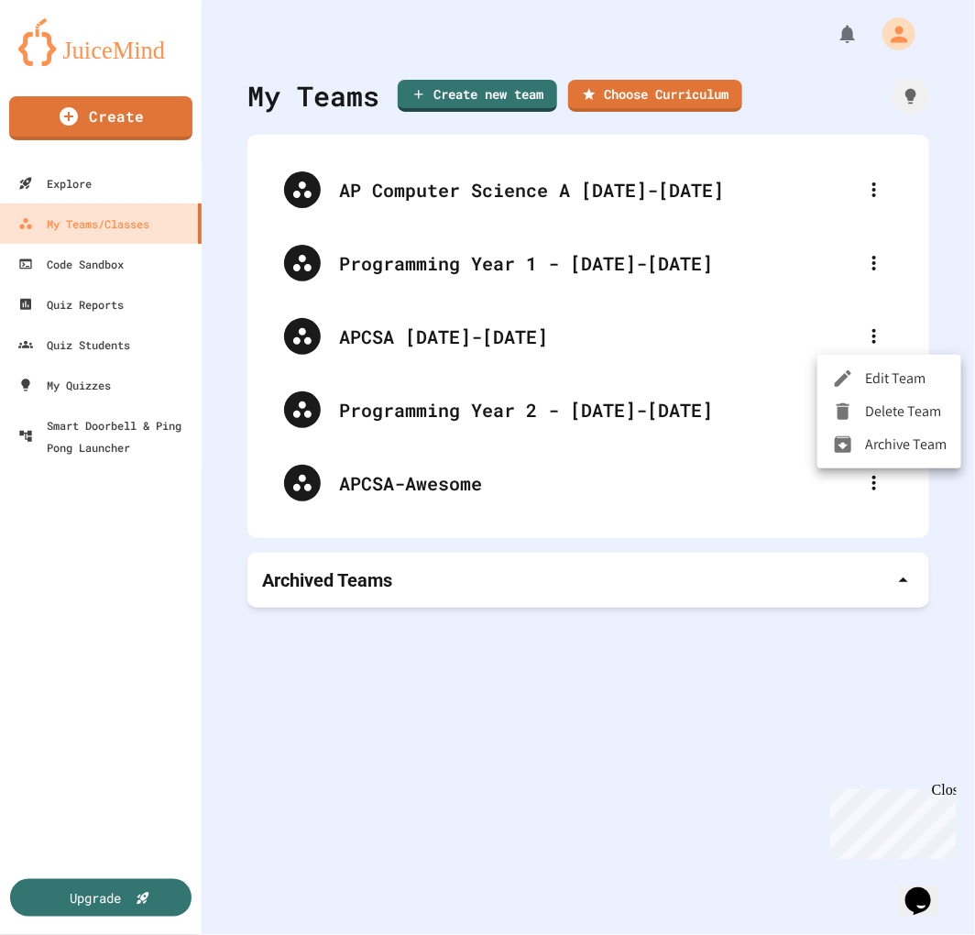
click at [891, 389] on li "Edit Team" at bounding box center [889, 378] width 144 height 33
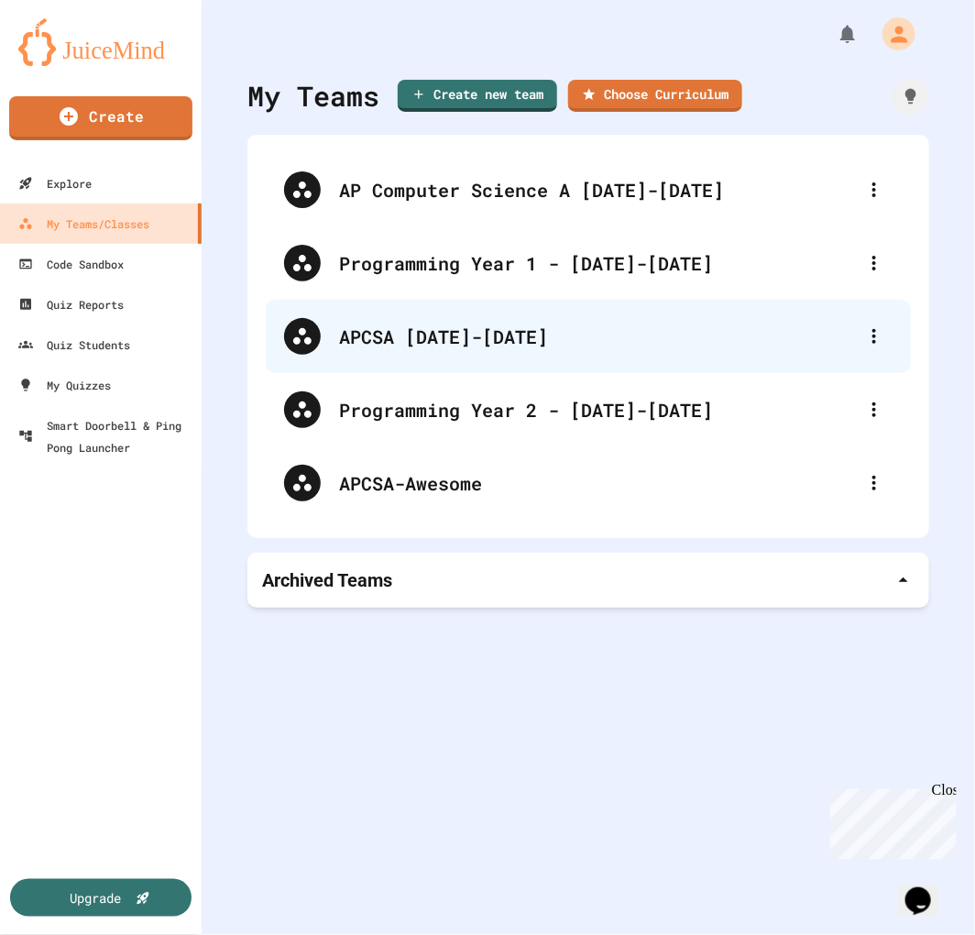
click at [434, 337] on div "APCSA [DATE]-[DATE]" at bounding box center [597, 336] width 517 height 27
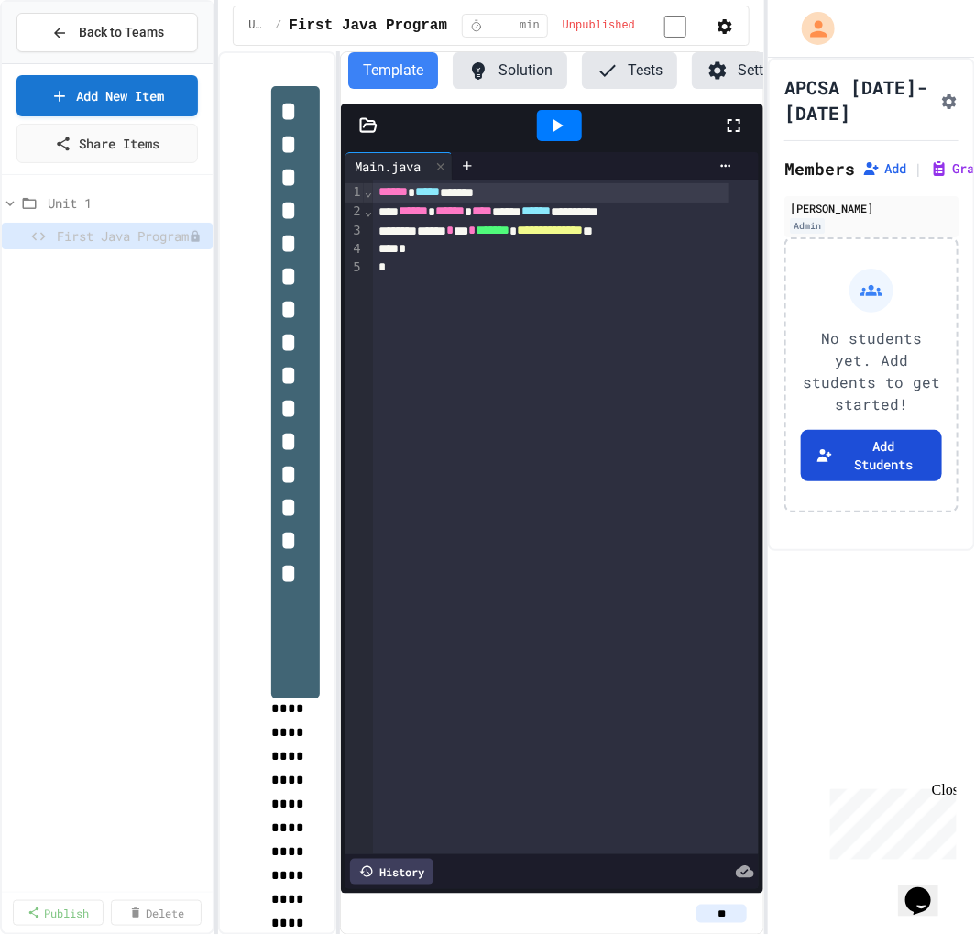
click at [890, 454] on button "Add Students" at bounding box center [871, 455] width 141 height 51
click at [197, 236] on icon at bounding box center [196, 236] width 11 height 11
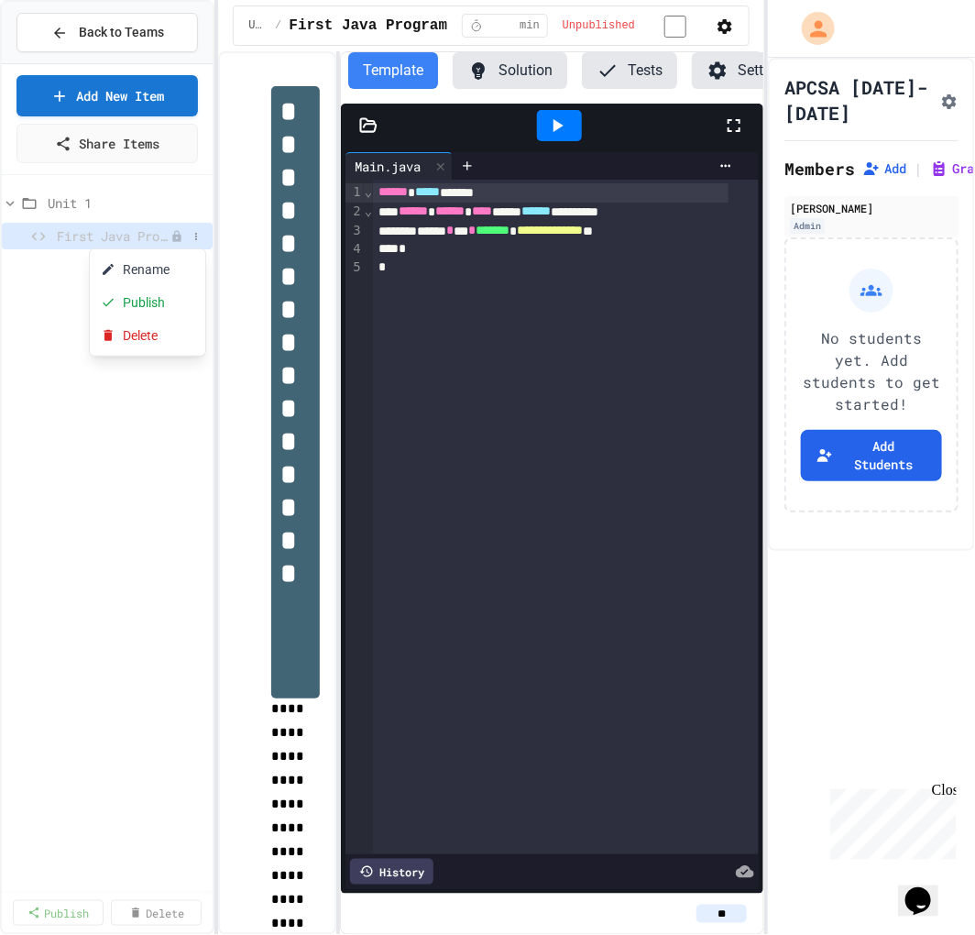
click at [717, 22] on div at bounding box center [487, 467] width 975 height 935
click at [717, 22] on icon "button" at bounding box center [725, 26] width 18 height 18
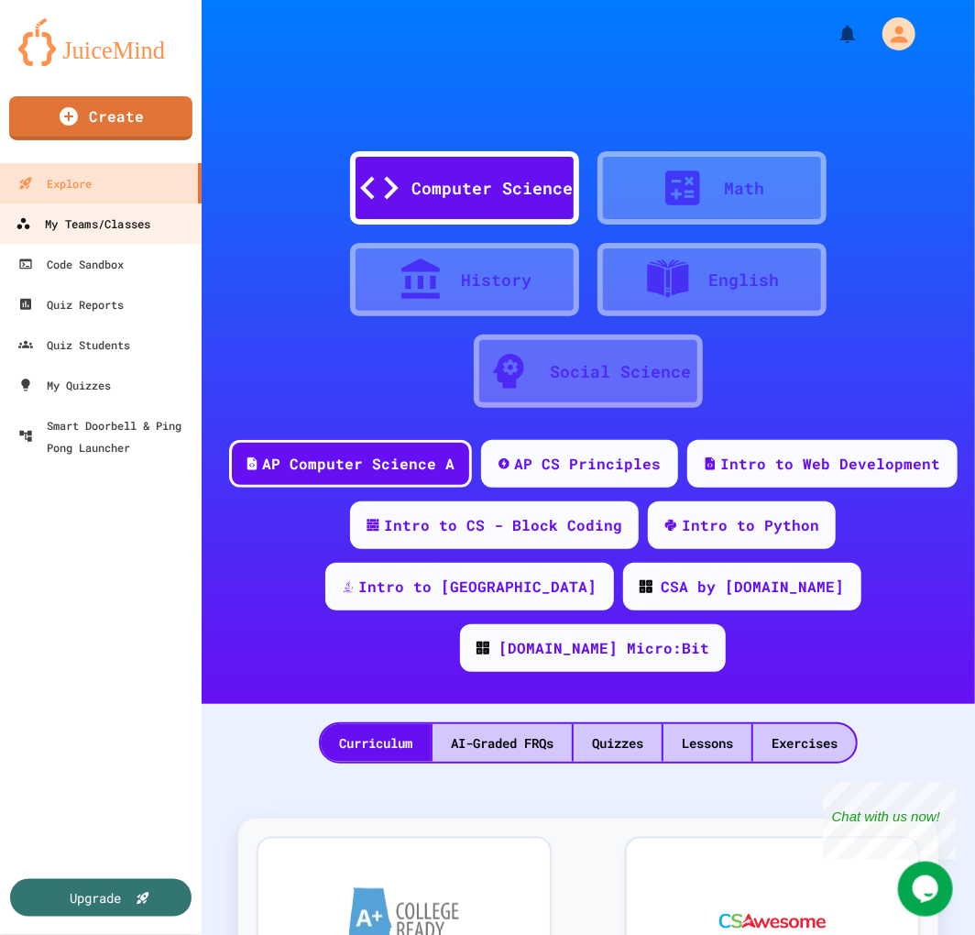
click at [110, 215] on div "My Teams/Classes" at bounding box center [83, 224] width 135 height 23
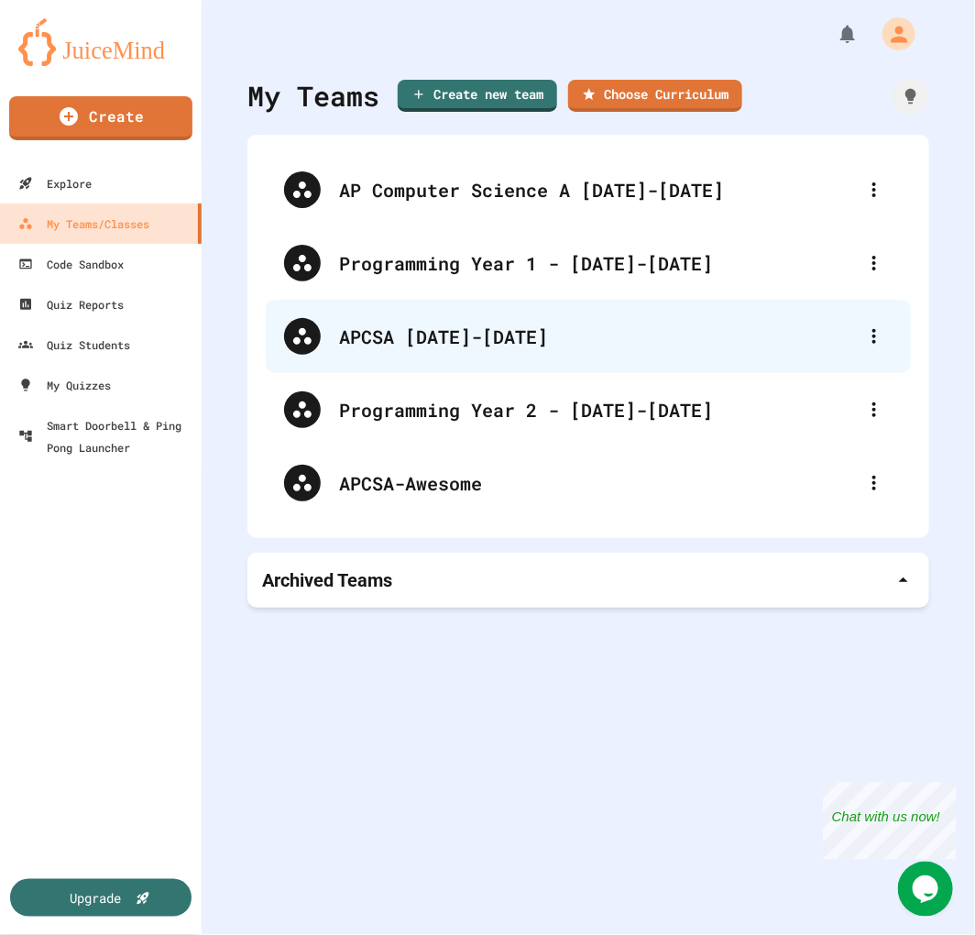
click at [427, 333] on div "APCSA [DATE]-[DATE]" at bounding box center [597, 336] width 517 height 27
